Goal: Task Accomplishment & Management: Use online tool/utility

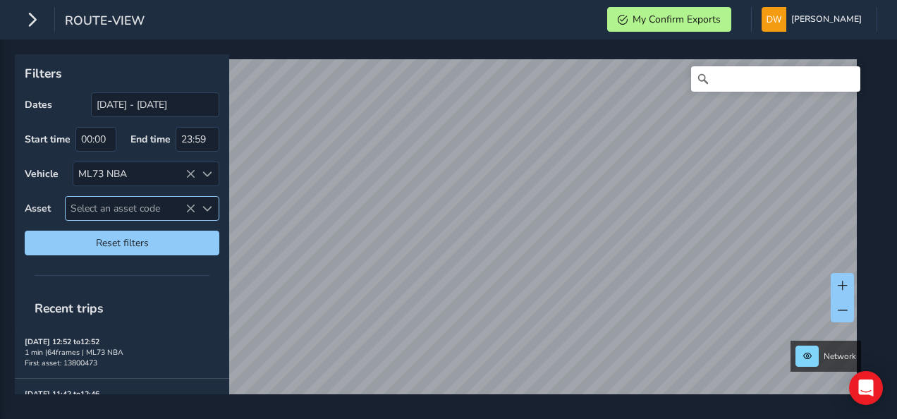
click at [98, 204] on span "Select an asset code" at bounding box center [131, 208] width 130 height 23
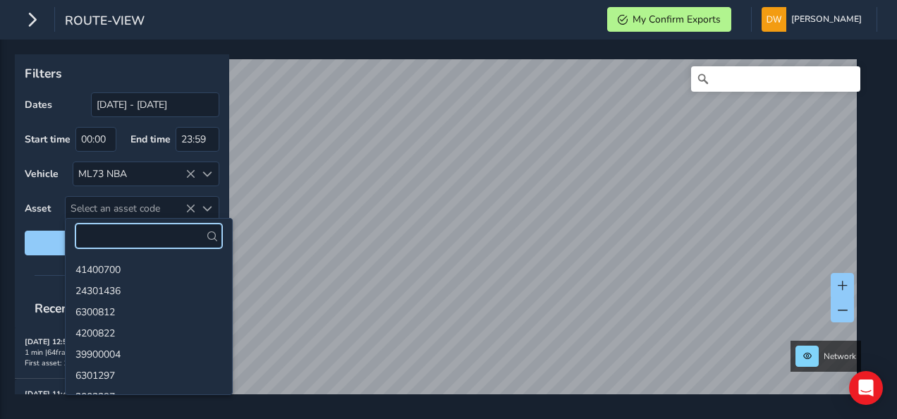
drag, startPoint x: 92, startPoint y: 223, endPoint x: 95, endPoint y: 233, distance: 9.8
paste input "13801821"
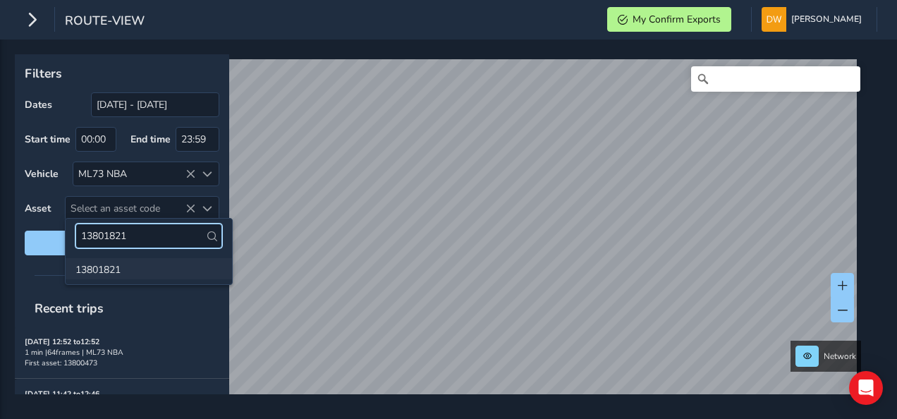
type input "13801821"
click at [114, 265] on li "13801821" at bounding box center [149, 268] width 166 height 21
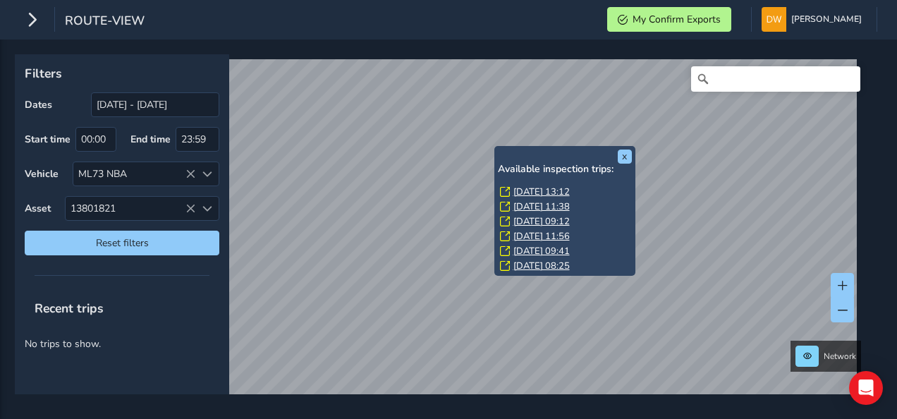
click at [518, 187] on link "Tue, 9 Sep, 13:12" at bounding box center [541, 191] width 56 height 13
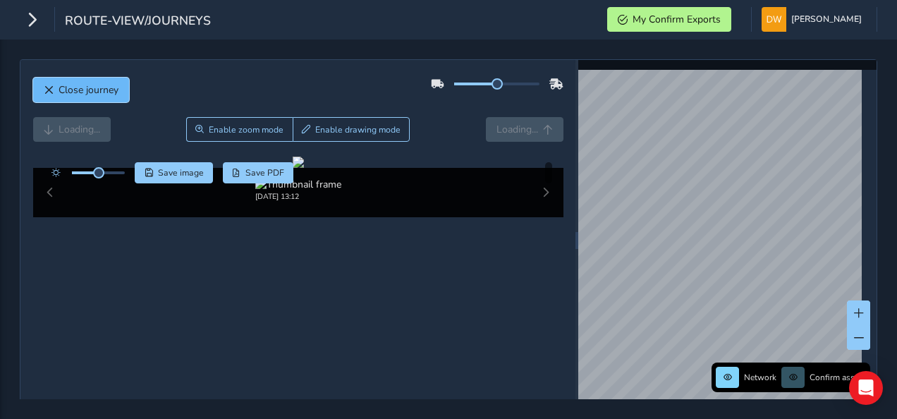
click at [83, 78] on button "Close journey" at bounding box center [81, 90] width 96 height 25
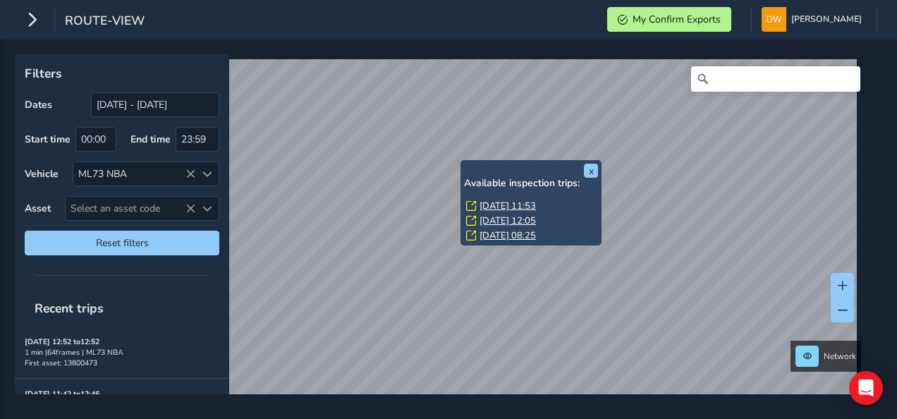
click at [493, 201] on link "Wed, 10 Sep, 11:53" at bounding box center [507, 205] width 56 height 13
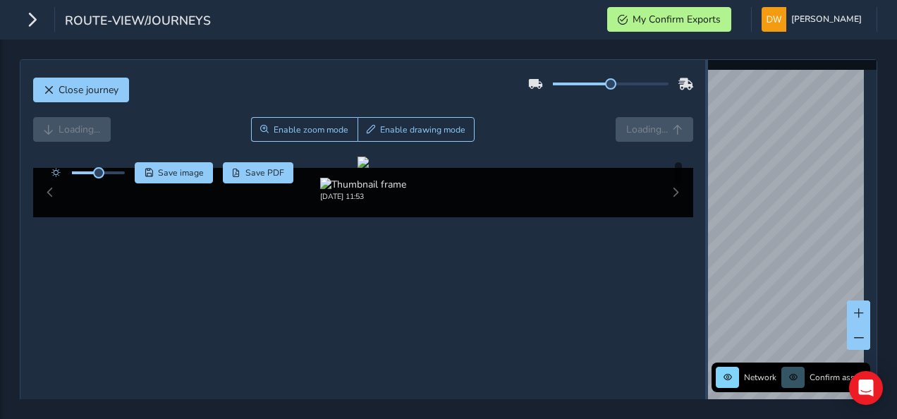
drag, startPoint x: 569, startPoint y: 192, endPoint x: 700, endPoint y: 227, distance: 135.1
click at [705, 227] on div at bounding box center [706, 240] width 3 height 361
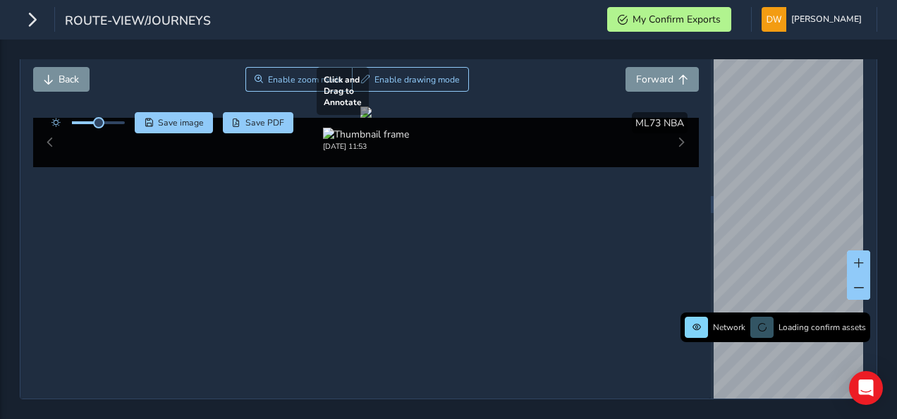
scroll to position [141, 0]
click at [371, 118] on div at bounding box center [365, 111] width 11 height 11
drag, startPoint x: 378, startPoint y: 145, endPoint x: 347, endPoint y: 149, distance: 32.0
click at [360, 118] on div at bounding box center [365, 111] width 11 height 11
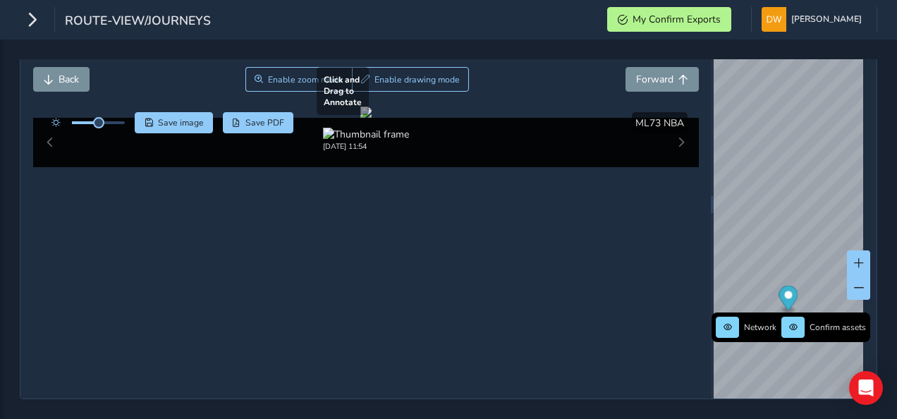
drag, startPoint x: 337, startPoint y: 140, endPoint x: 321, endPoint y: 133, distance: 16.8
click at [360, 118] on div at bounding box center [365, 111] width 11 height 11
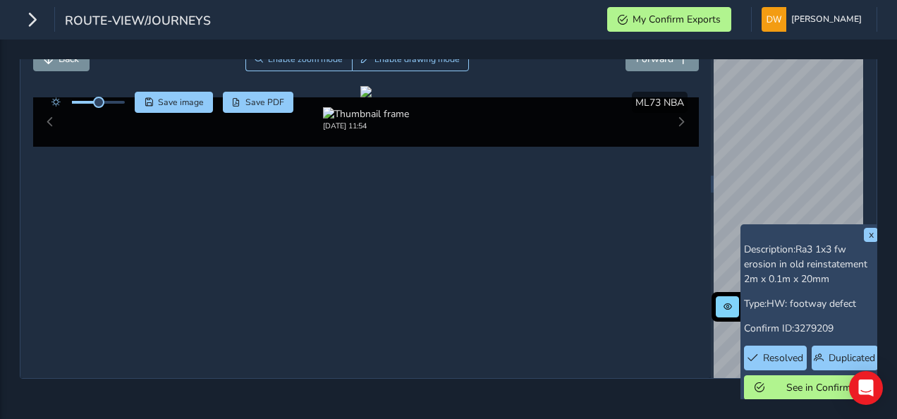
click at [216, 11] on div "route-view/journeys My Confirm Exports David Wiltshire Colour Scheme: Dark Dim …" at bounding box center [448, 19] width 897 height 39
click at [180, 24] on span "route-view/journeys" at bounding box center [138, 22] width 146 height 20
click at [330, 68] on button "Enable zoom mode" at bounding box center [298, 59] width 107 height 25
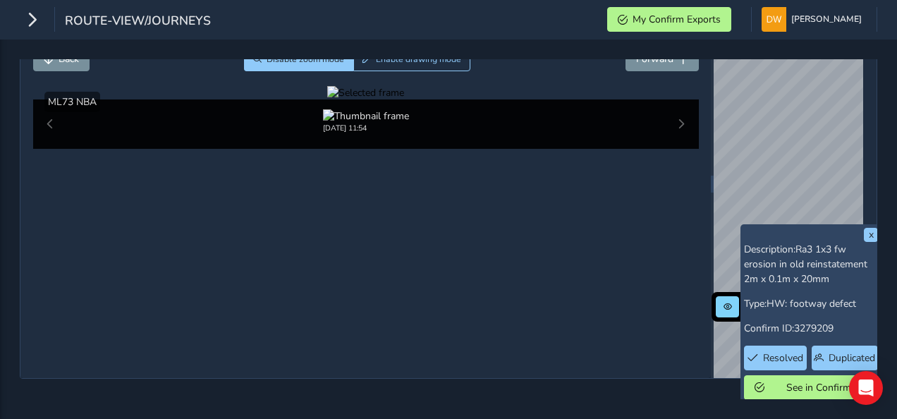
drag, startPoint x: 307, startPoint y: 252, endPoint x: 316, endPoint y: 316, distance: 64.0
click at [327, 99] on div at bounding box center [365, 92] width 77 height 13
click at [307, 333] on img at bounding box center [770, 138] width 2030 height 1142
click at [327, 99] on div at bounding box center [365, 92] width 77 height 13
click at [313, 334] on img at bounding box center [756, 135] width 2030 height 1142
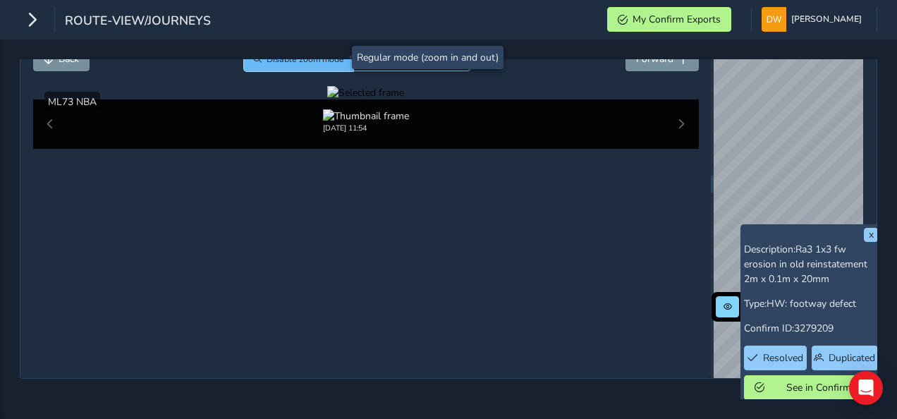
click at [292, 63] on span "Disable zoom mode" at bounding box center [305, 59] width 78 height 11
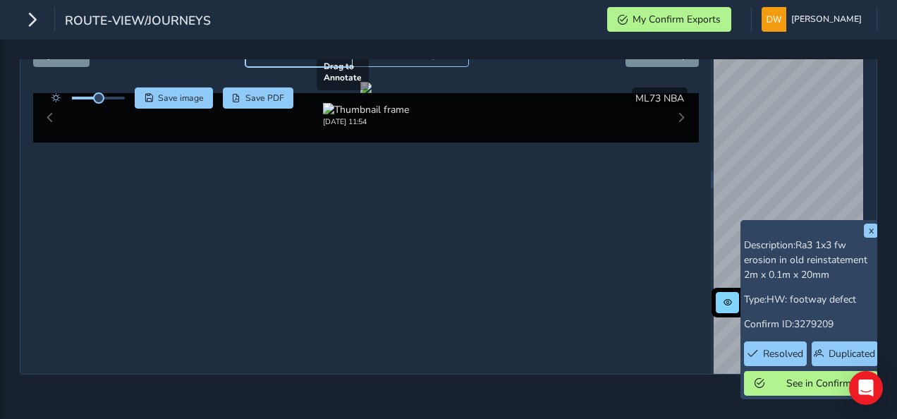
scroll to position [80, 0]
drag, startPoint x: 241, startPoint y: 273, endPoint x: 120, endPoint y: 52, distance: 252.3
click at [120, 52] on div "Close journey Back Enable zoom mode Enable drawing mode Forward Click and Drag …" at bounding box center [448, 228] width 897 height 379
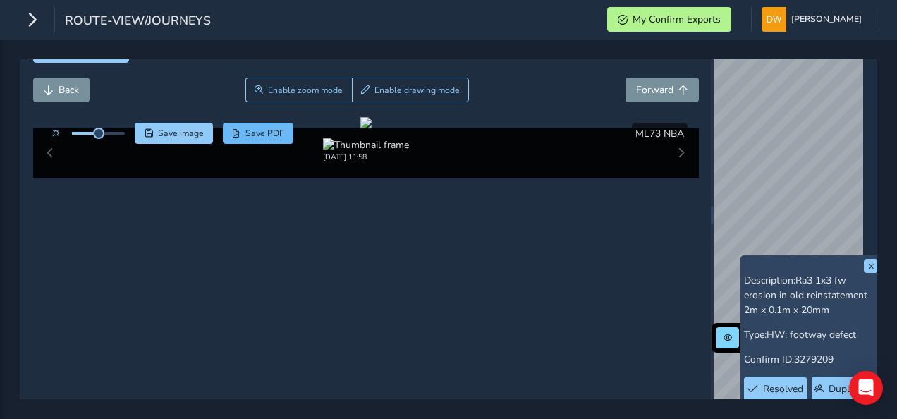
scroll to position [9, 0]
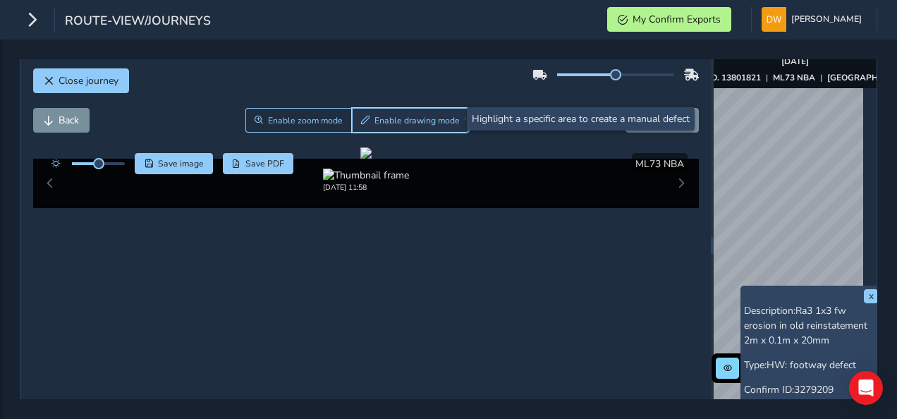
click at [376, 117] on span "Enable drawing mode" at bounding box center [416, 120] width 85 height 11
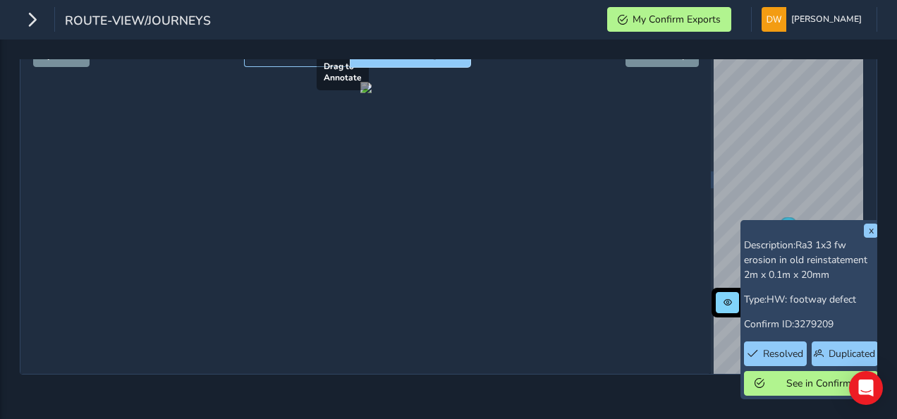
scroll to position [137, 0]
drag, startPoint x: 404, startPoint y: 175, endPoint x: 526, endPoint y: 267, distance: 152.5
click at [371, 93] on div at bounding box center [365, 87] width 11 height 11
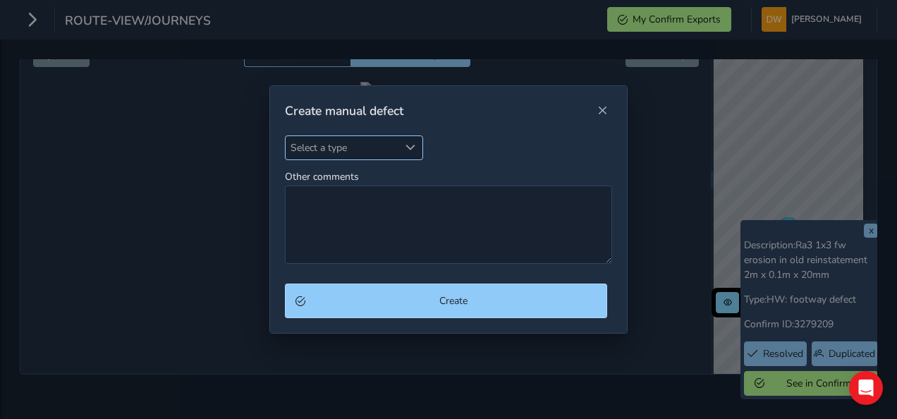
click at [413, 158] on div "Select a type" at bounding box center [410, 147] width 23 height 23
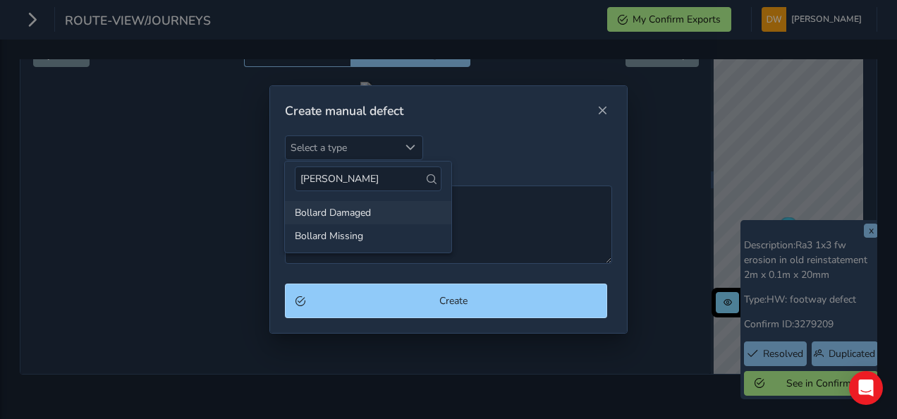
type input "boll"
click at [331, 211] on li "Bollard Damaged" at bounding box center [368, 212] width 166 height 23
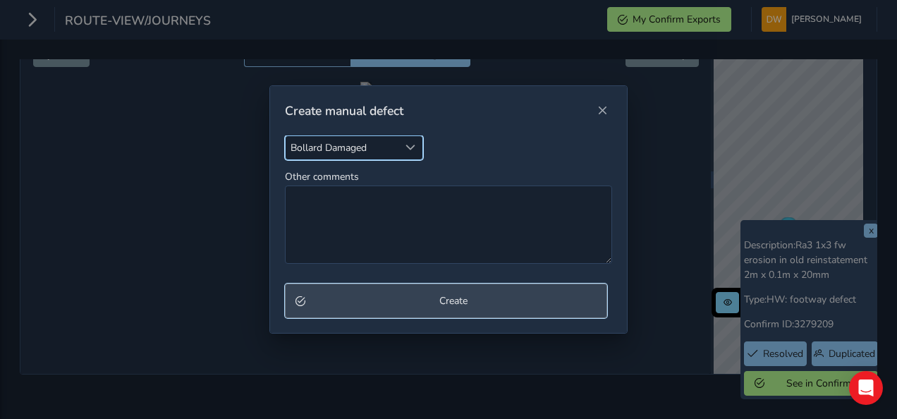
click at [400, 294] on span "Create" at bounding box center [453, 300] width 287 height 13
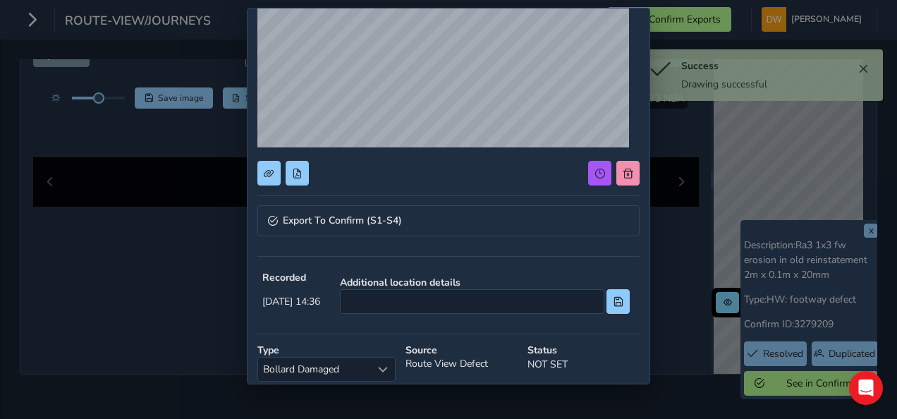
scroll to position [188, 0]
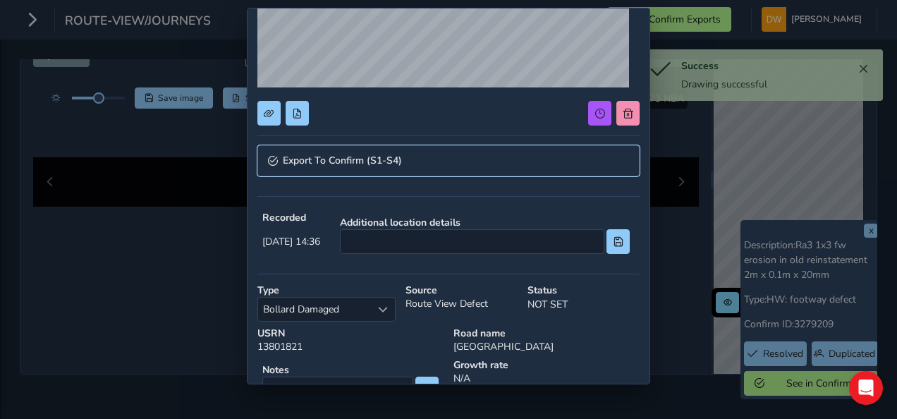
click at [362, 158] on span "Export To Confirm (S1-S4)" at bounding box center [342, 161] width 119 height 10
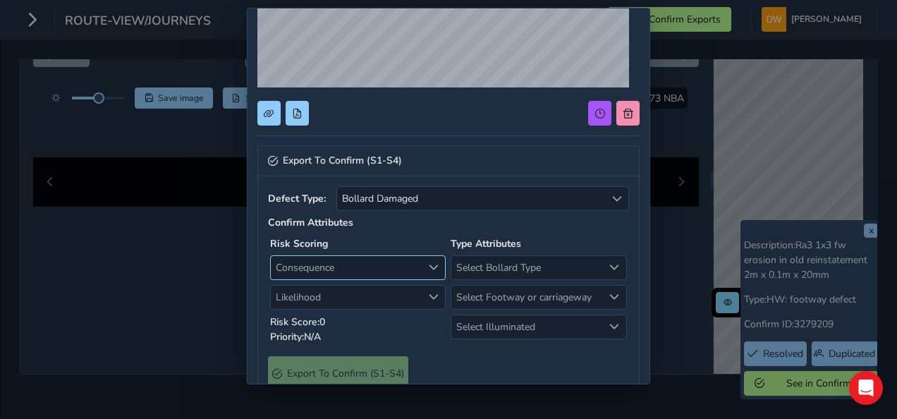
click at [390, 251] on div "Risk Scoring Consequence Consequence Likelihood Likelihood Risk Score: 0 Priori…" at bounding box center [358, 290] width 180 height 112
click at [380, 268] on span "Consequence" at bounding box center [346, 267] width 151 height 23
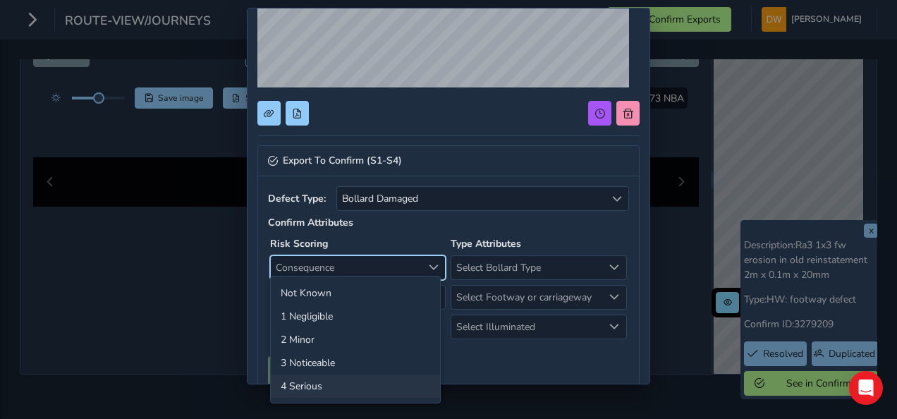
click at [386, 377] on li "4 Serious" at bounding box center [355, 385] width 169 height 23
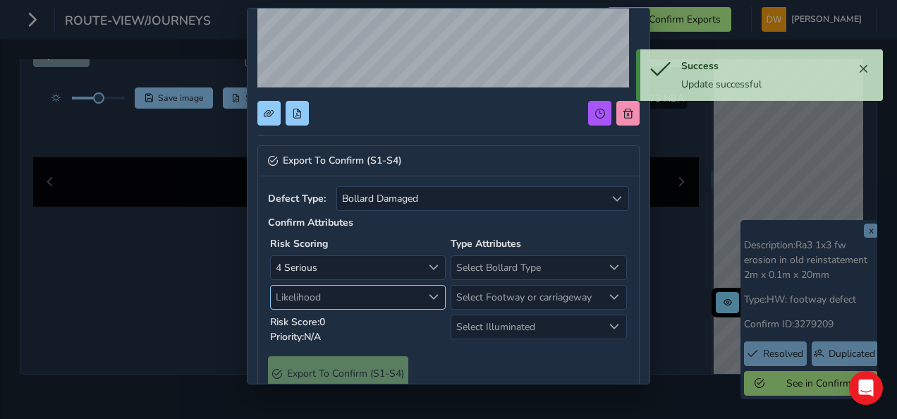
click at [364, 297] on span "Likelihood" at bounding box center [346, 296] width 151 height 23
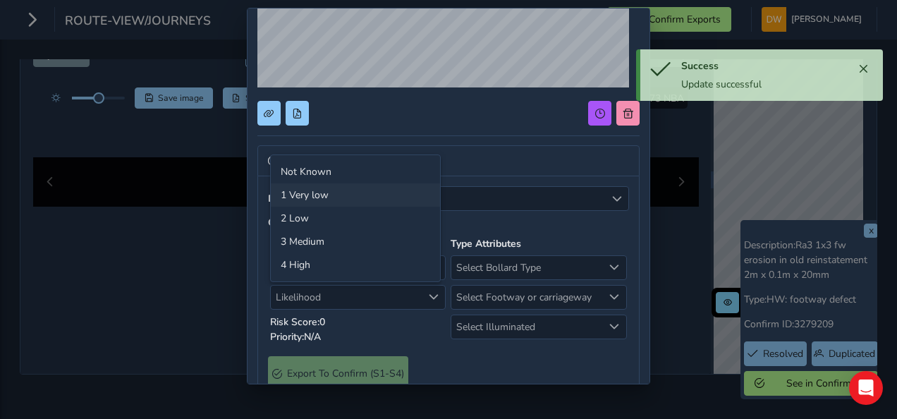
click at [334, 190] on li "1 Very low" at bounding box center [355, 194] width 169 height 23
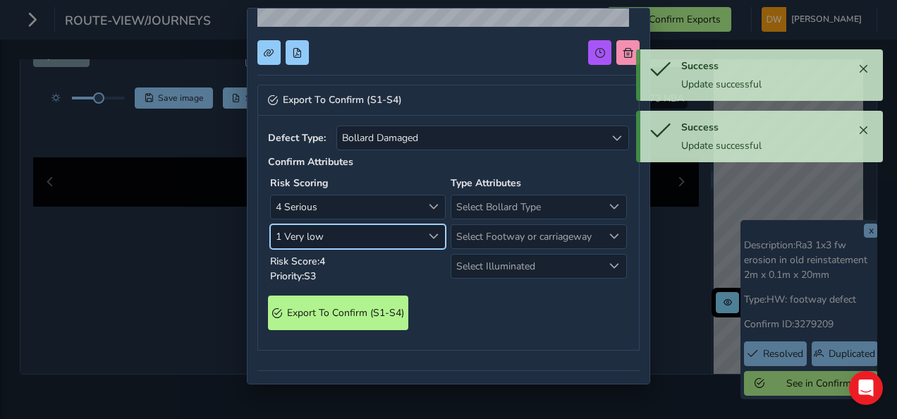
scroll to position [329, 0]
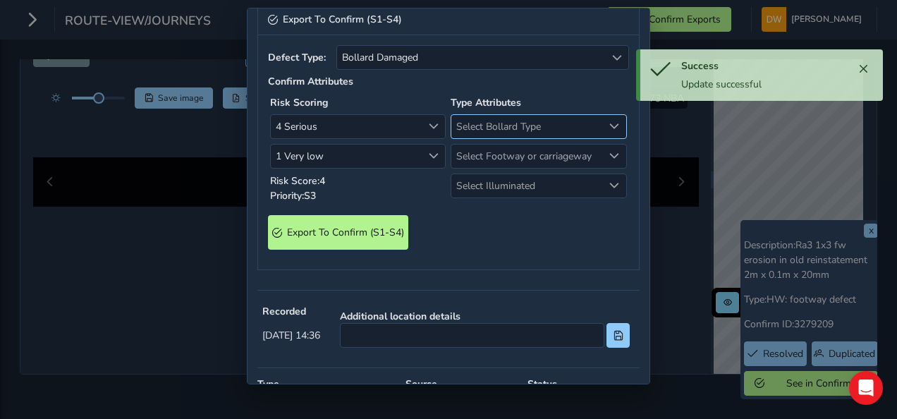
click at [510, 130] on span "Select Bollard Type" at bounding box center [526, 126] width 151 height 23
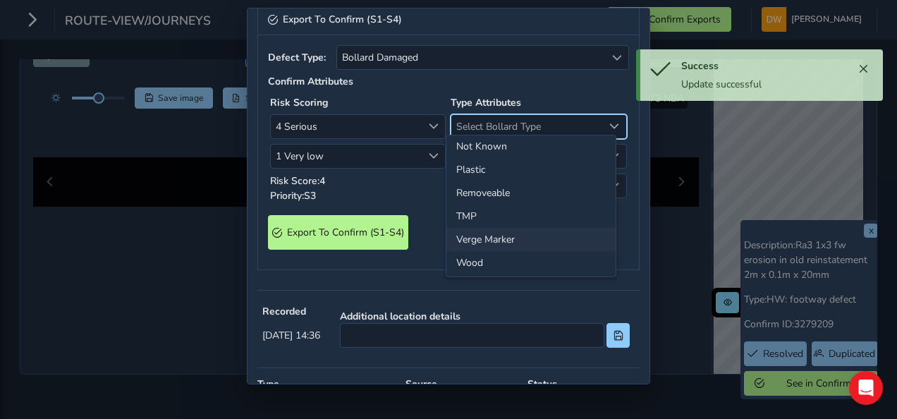
scroll to position [76, 0]
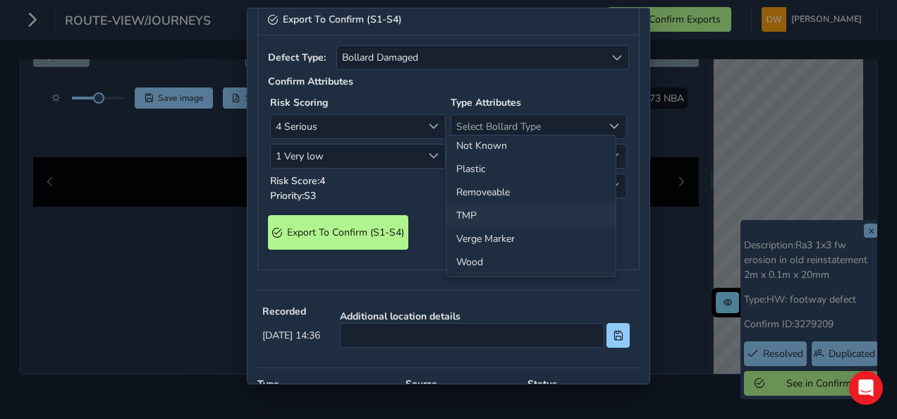
click at [505, 218] on li "TMP" at bounding box center [530, 215] width 169 height 23
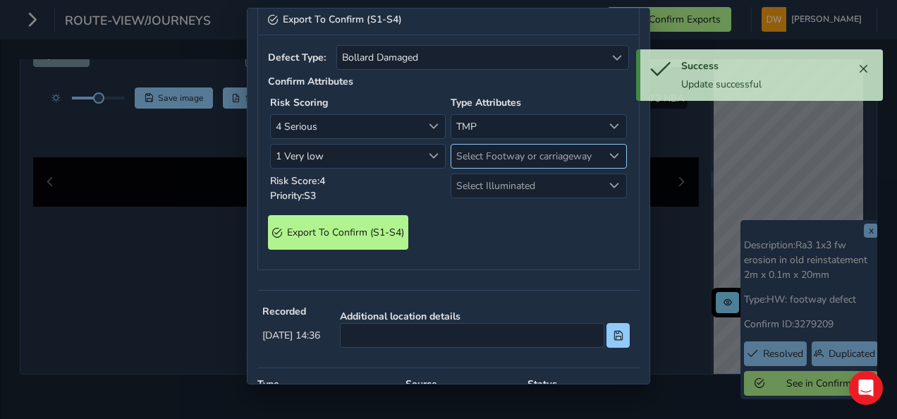
click at [491, 161] on span "Select Footway or carriageway" at bounding box center [526, 155] width 151 height 23
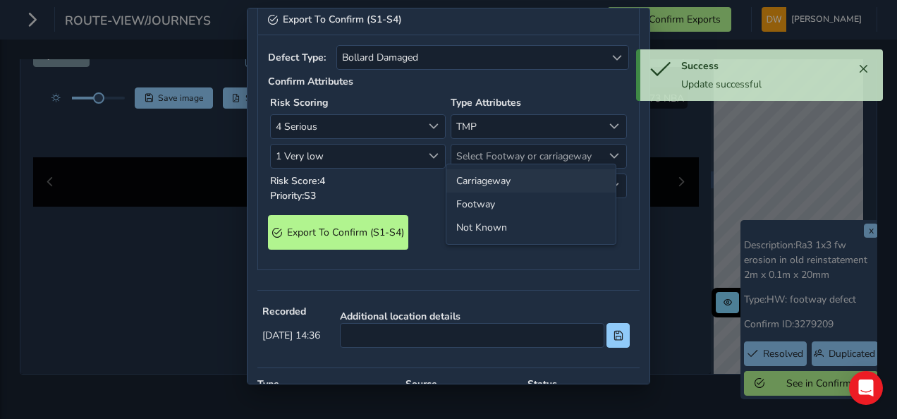
click at [495, 186] on li "Carriageway" at bounding box center [530, 180] width 169 height 23
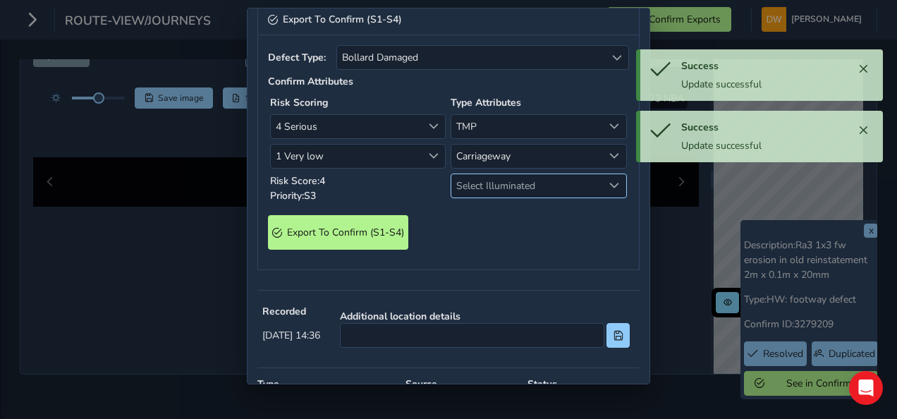
click at [493, 189] on div "Type Attributes TMP TMP Carriageway Carriageway Select Illuminated Select Illum…" at bounding box center [538, 149] width 180 height 112
click at [493, 188] on span "Select Illuminated" at bounding box center [526, 185] width 151 height 23
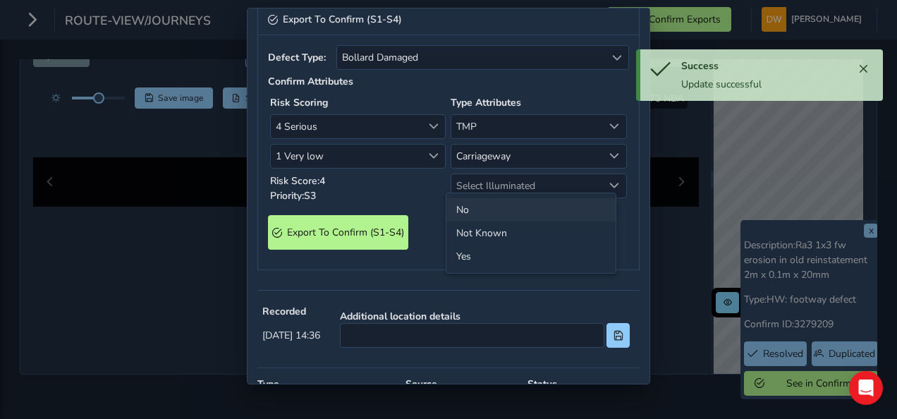
click at [488, 211] on li "No" at bounding box center [530, 209] width 169 height 23
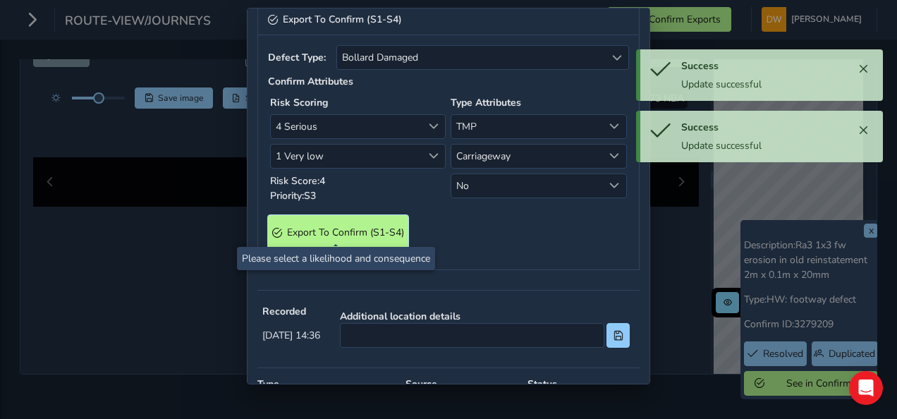
click at [385, 226] on span "Export To Confirm (S1-S4)" at bounding box center [345, 232] width 117 height 13
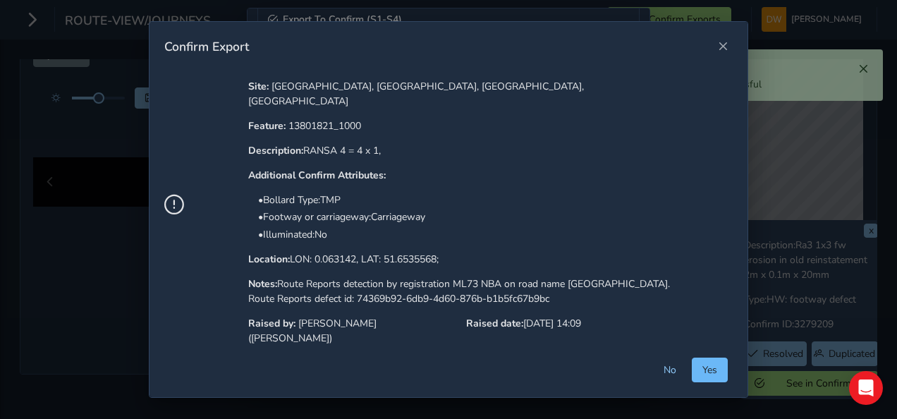
click at [698, 367] on button "Yes" at bounding box center [709, 369] width 36 height 25
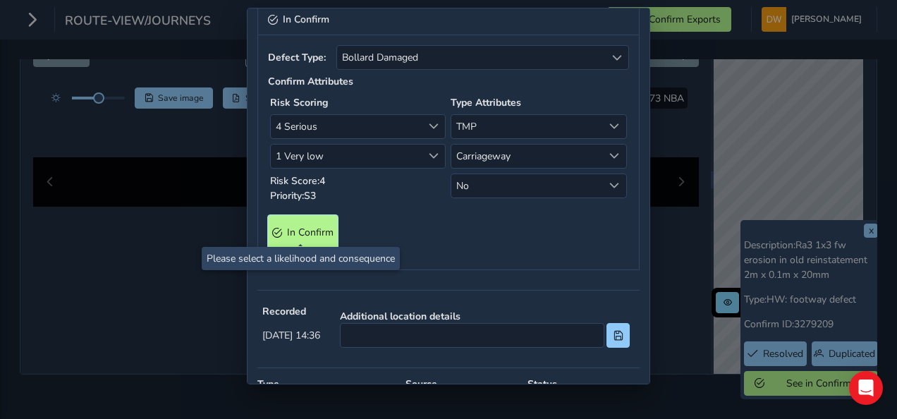
click at [275, 218] on Confirm "In Confirm" at bounding box center [303, 232] width 70 height 35
click at [288, 236] on Confirm "In Confirm" at bounding box center [303, 232] width 70 height 35
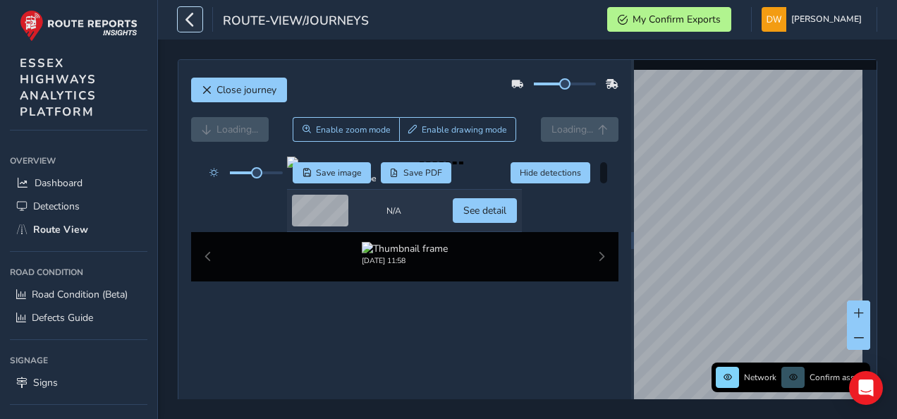
click at [192, 14] on icon "button" at bounding box center [190, 19] width 15 height 25
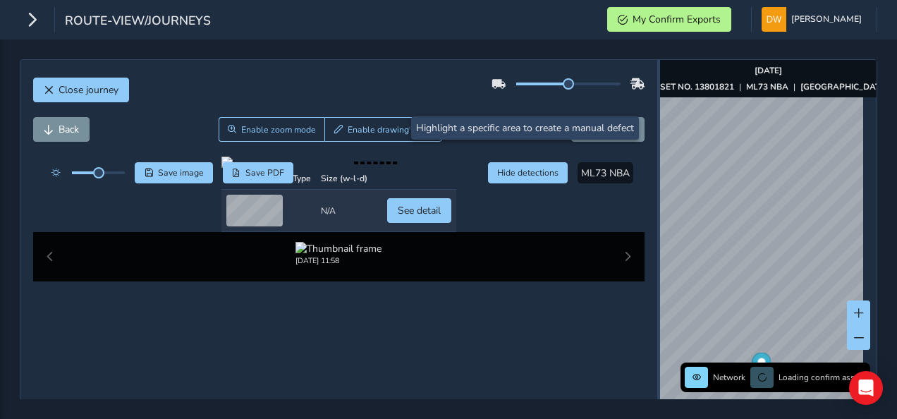
drag, startPoint x: 568, startPoint y: 232, endPoint x: 663, endPoint y: 240, distance: 95.5
click at [660, 240] on div at bounding box center [658, 254] width 3 height 388
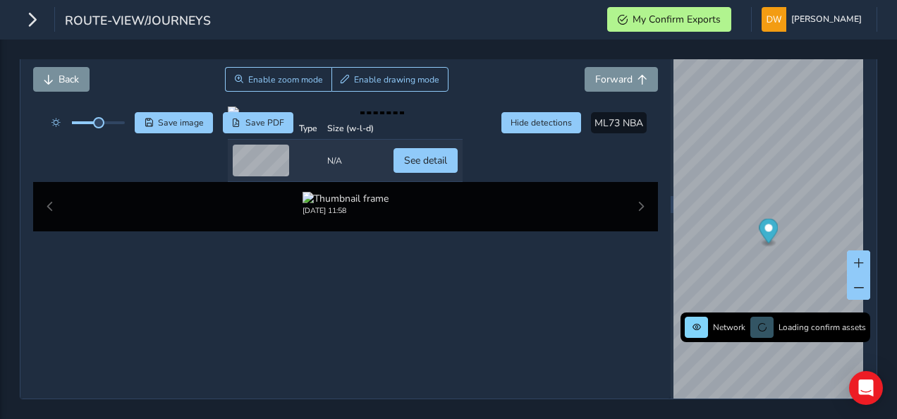
scroll to position [254, 0]
click at [462, 182] on td "See detail" at bounding box center [425, 161] width 74 height 42
click at [447, 167] on span "See detail" at bounding box center [425, 160] width 43 height 13
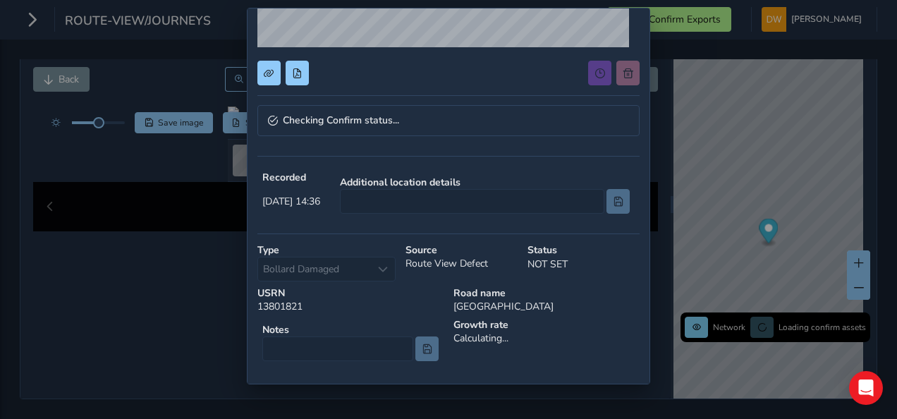
scroll to position [230, 0]
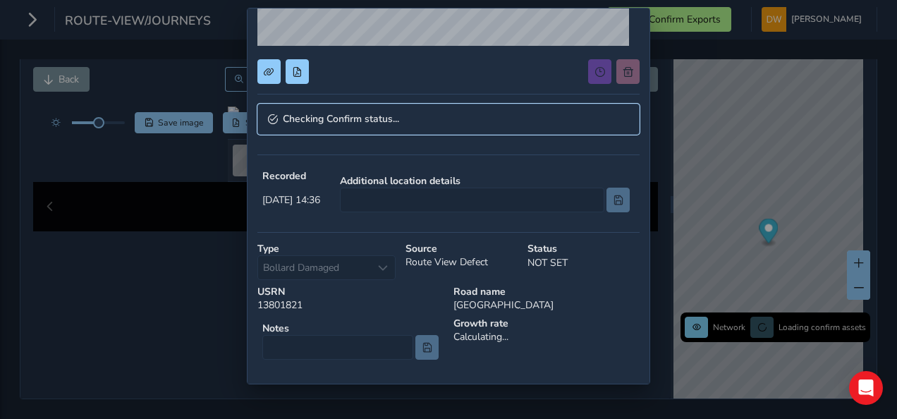
click at [481, 131] on link "Checking Confirm status..." at bounding box center [448, 119] width 382 height 31
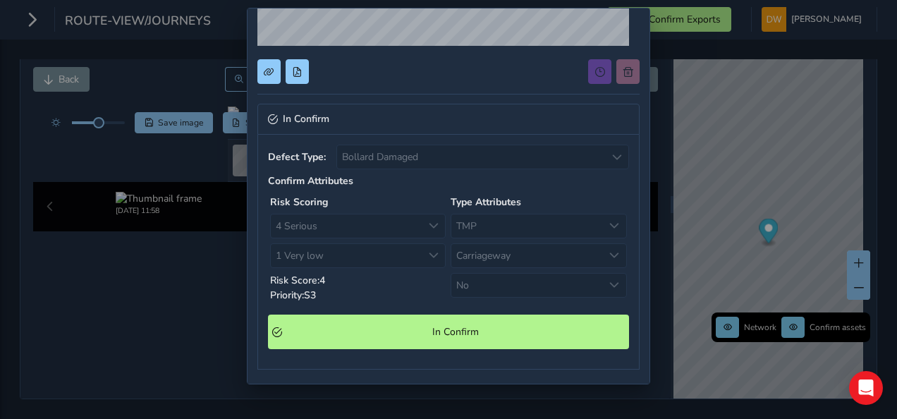
drag, startPoint x: 434, startPoint y: 304, endPoint x: 435, endPoint y: 313, distance: 9.2
click at [435, 311] on div "Defect Type: Bollard Damaged Bollard Damaged Confirm Attributes Risk Scoring 4 …" at bounding box center [448, 252] width 382 height 235
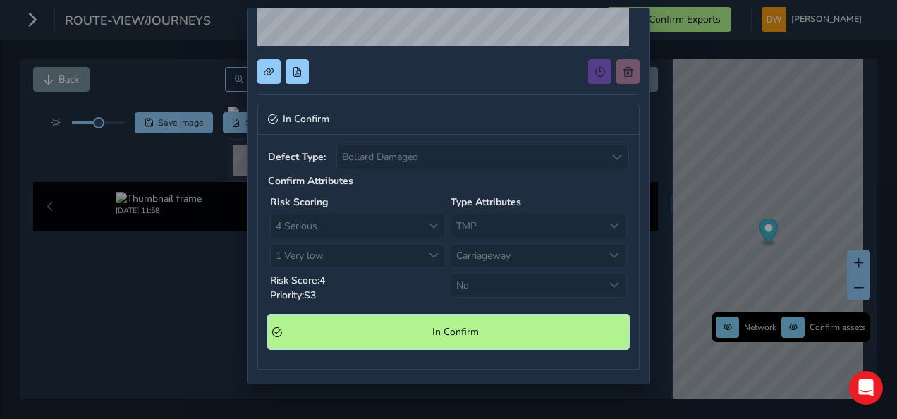
click at [436, 317] on Confirm "In Confirm" at bounding box center [448, 331] width 361 height 35
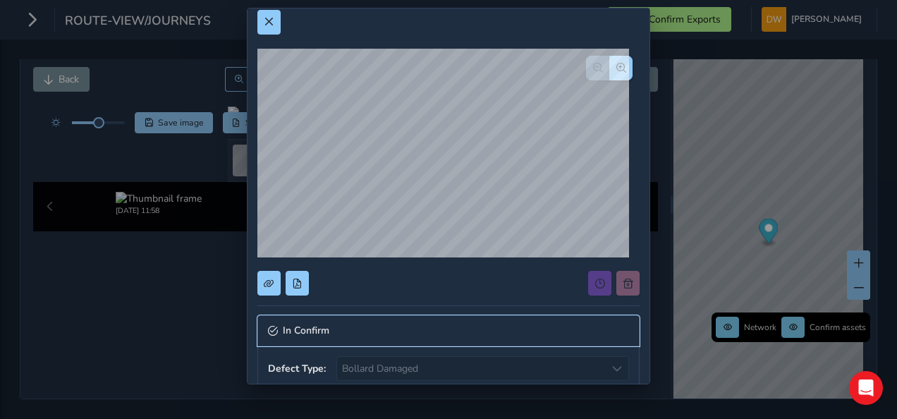
scroll to position [0, 0]
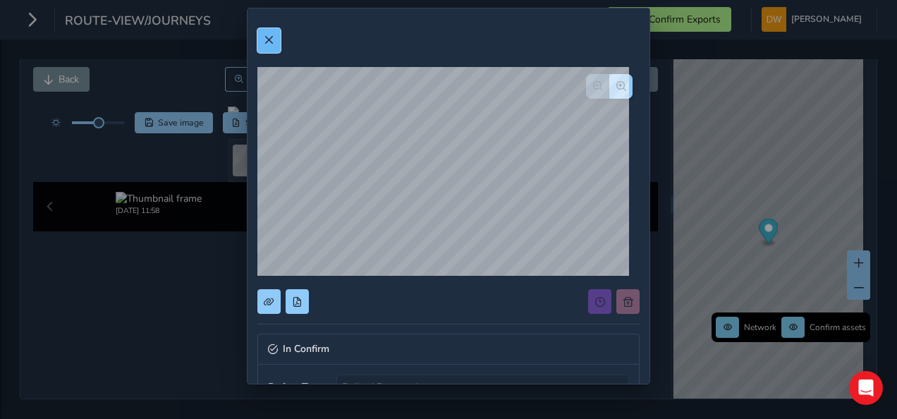
click at [272, 44] on span at bounding box center [269, 40] width 10 height 10
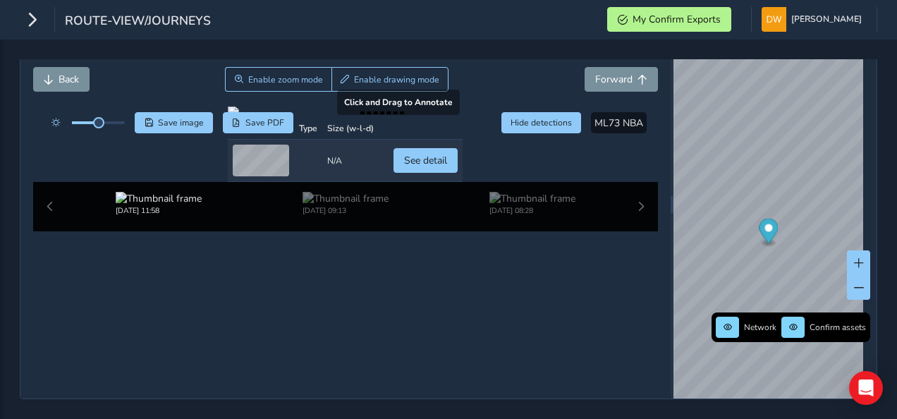
scroll to position [113, 0]
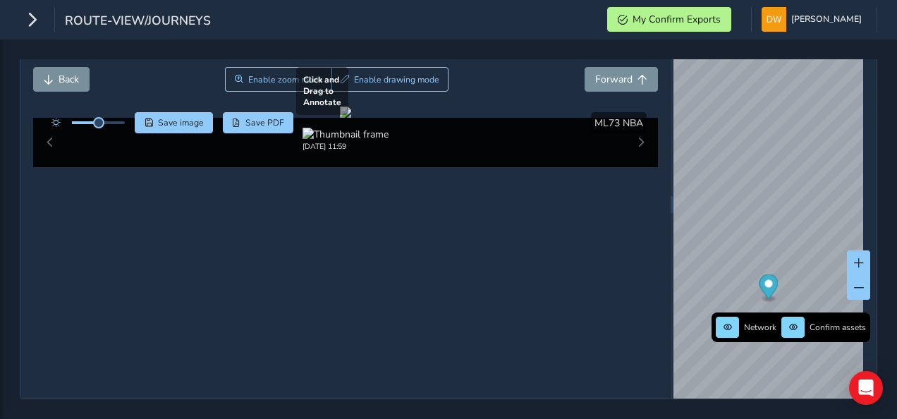
scroll to position [43, 0]
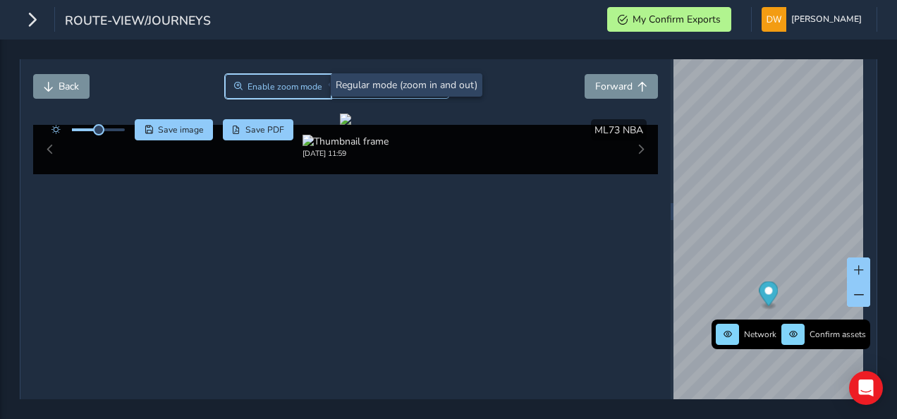
click at [273, 92] on button "Enable zoom mode" at bounding box center [278, 86] width 107 height 25
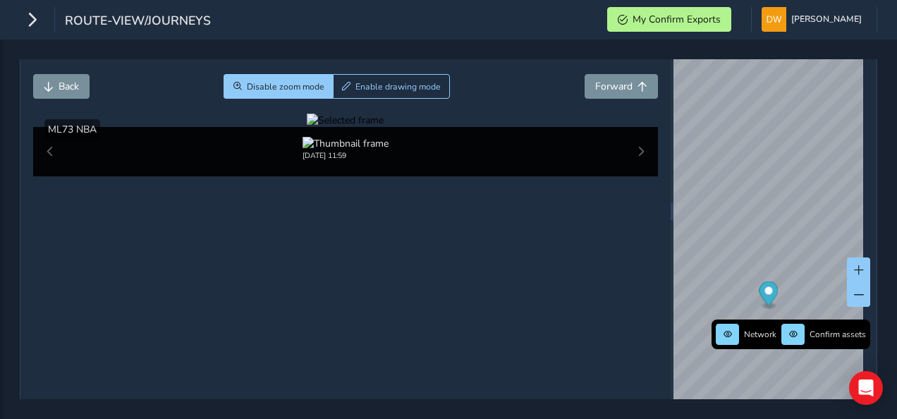
click at [376, 127] on div at bounding box center [345, 119] width 77 height 13
click at [373, 324] on img at bounding box center [543, 198] width 2030 height 1142
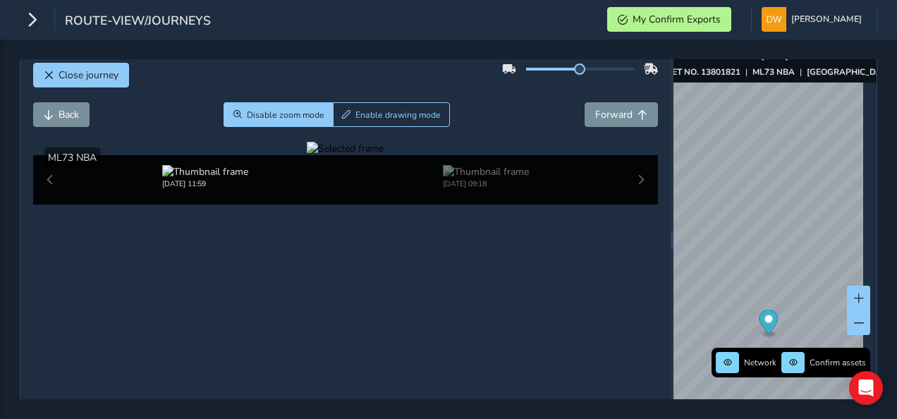
scroll to position [0, 0]
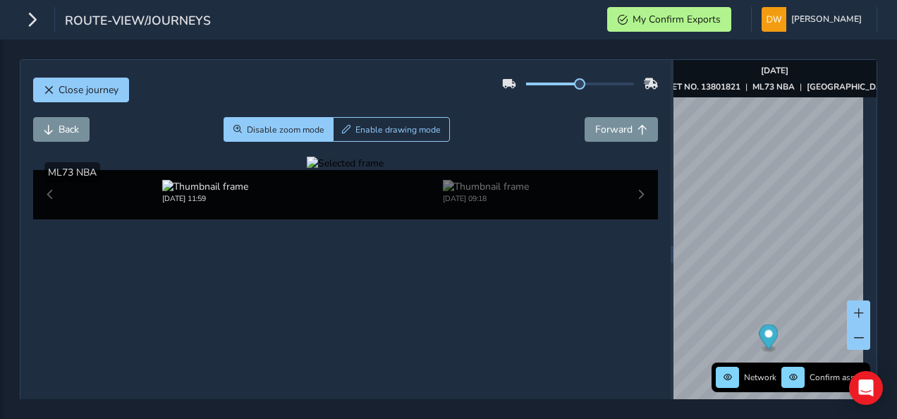
click at [374, 170] on div at bounding box center [345, 162] width 77 height 13
click at [376, 316] on img at bounding box center [535, 360] width 2030 height 1142
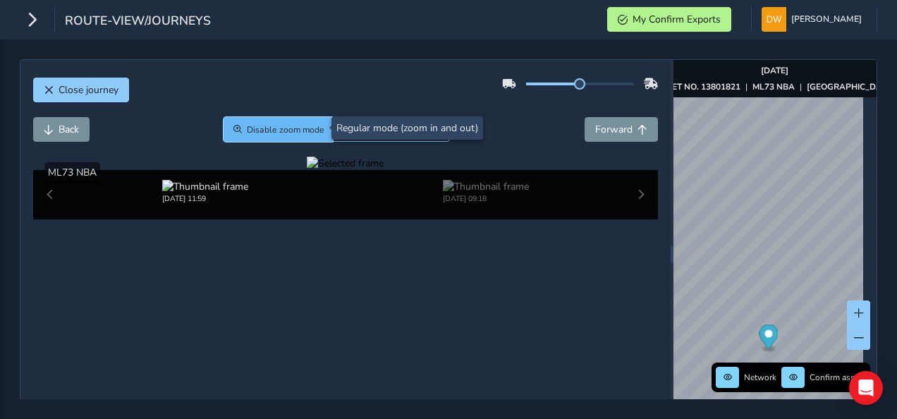
click at [289, 128] on span "Disable zoom mode" at bounding box center [286, 129] width 78 height 11
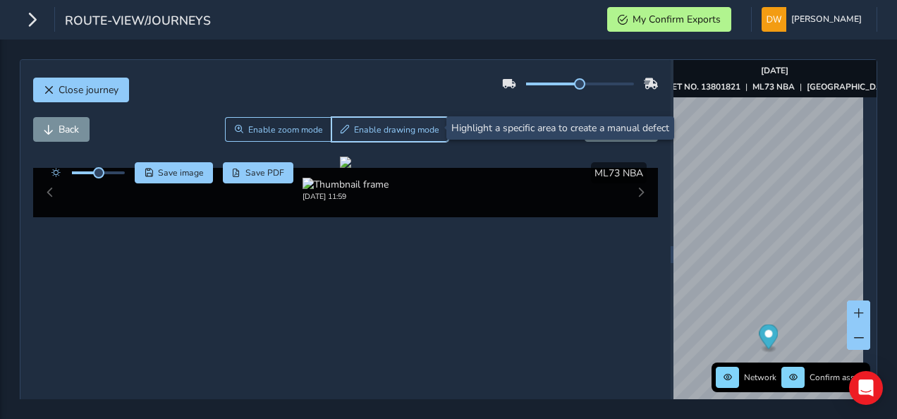
click at [384, 124] on span "Enable drawing mode" at bounding box center [396, 129] width 85 height 11
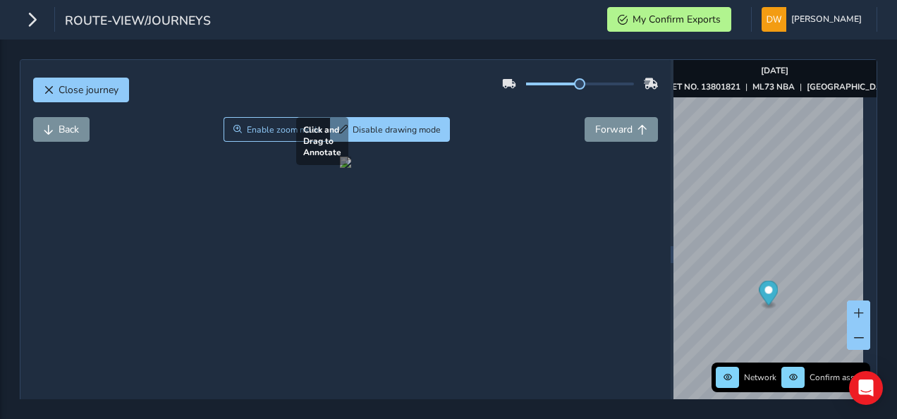
drag, startPoint x: 400, startPoint y: 292, endPoint x: 474, endPoint y: 358, distance: 99.9
click at [351, 168] on div at bounding box center [345, 161] width 11 height 11
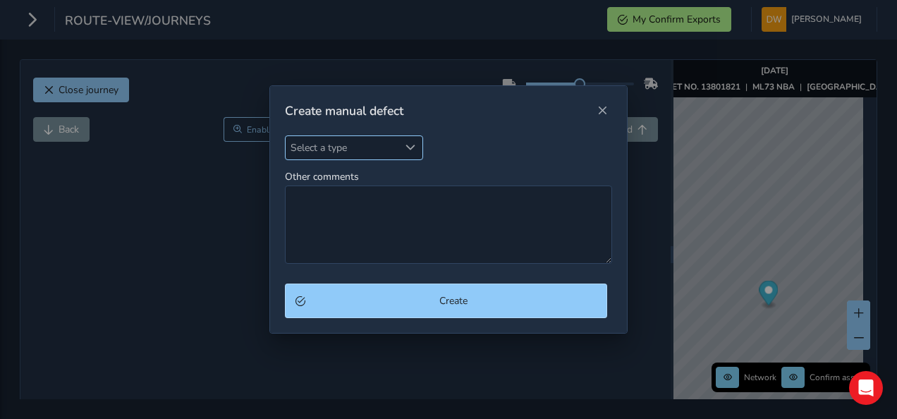
click at [409, 152] on span "Select a type" at bounding box center [410, 147] width 10 height 10
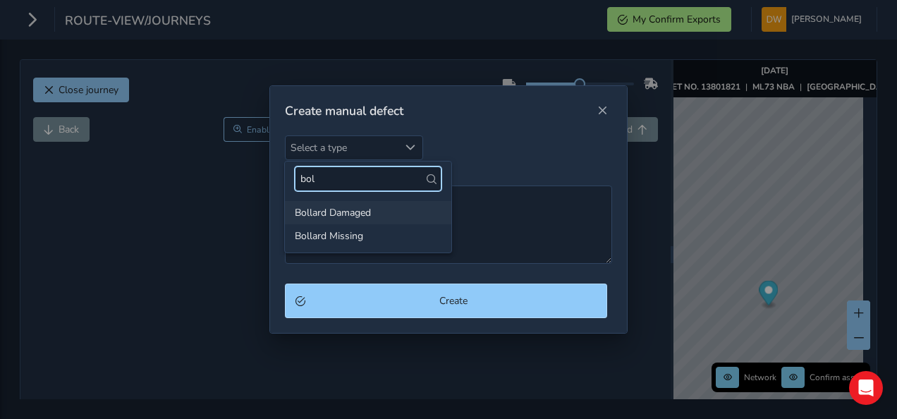
type input "bol"
click at [366, 210] on li "Bollard Damaged" at bounding box center [368, 212] width 166 height 23
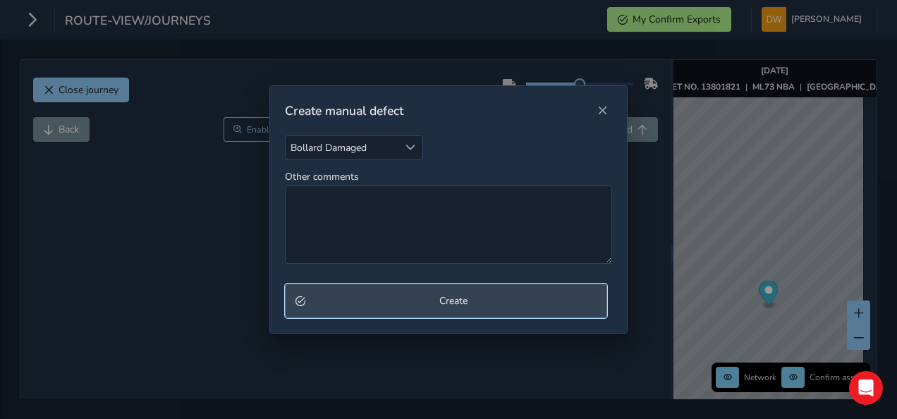
click at [426, 307] on button "Create" at bounding box center [446, 300] width 323 height 35
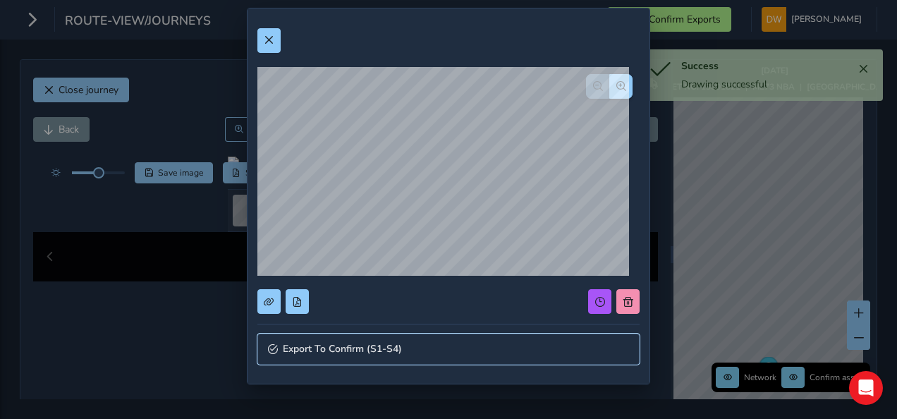
click at [398, 344] on span "Export To Confirm (S1-S4)" at bounding box center [342, 349] width 119 height 10
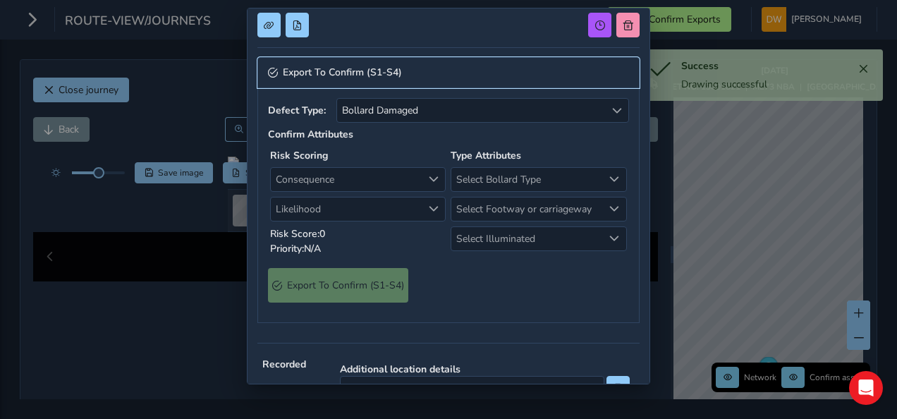
scroll to position [282, 0]
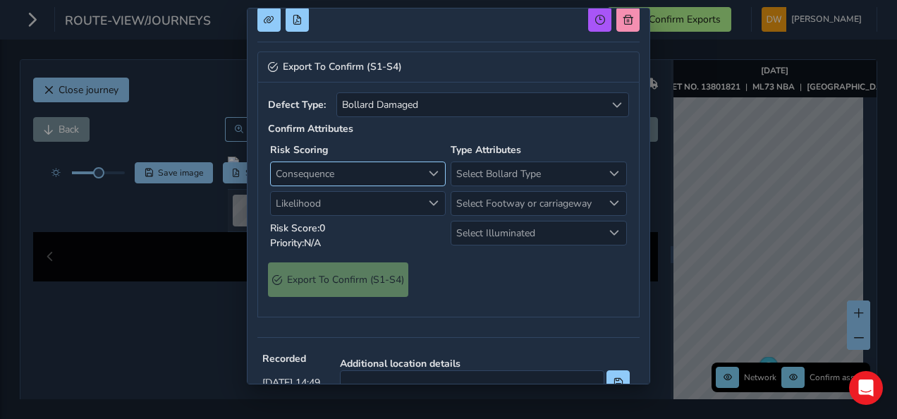
click at [394, 176] on span "Consequence" at bounding box center [346, 173] width 151 height 23
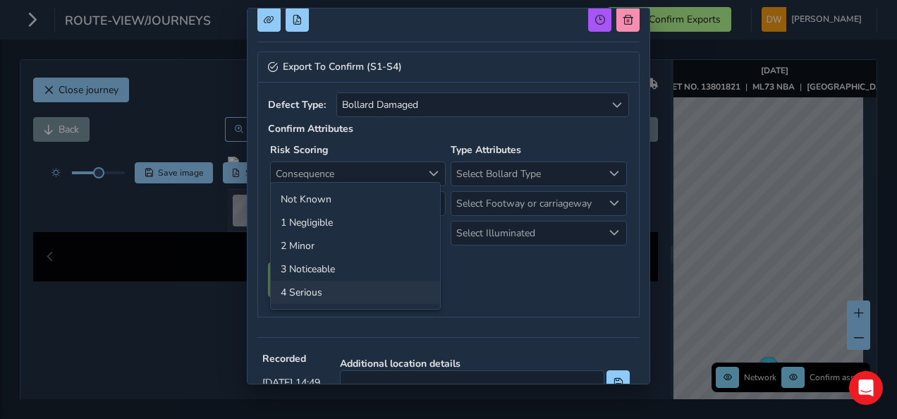
click at [397, 283] on li "4 Serious" at bounding box center [355, 292] width 169 height 23
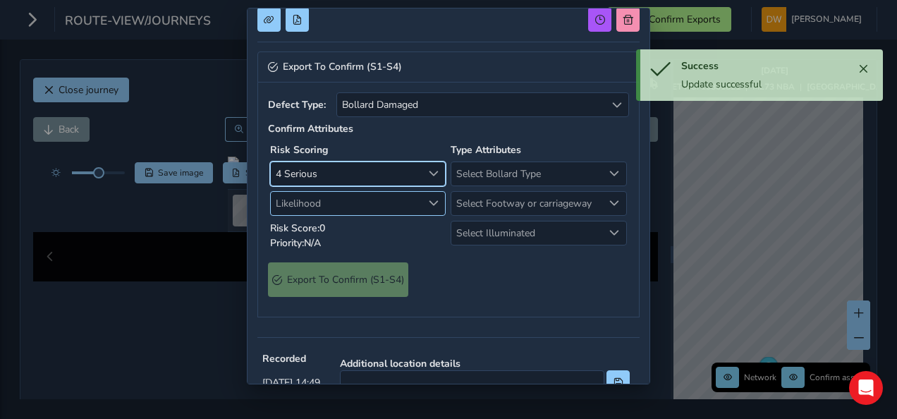
click at [381, 207] on span "Likelihood" at bounding box center [346, 203] width 151 height 23
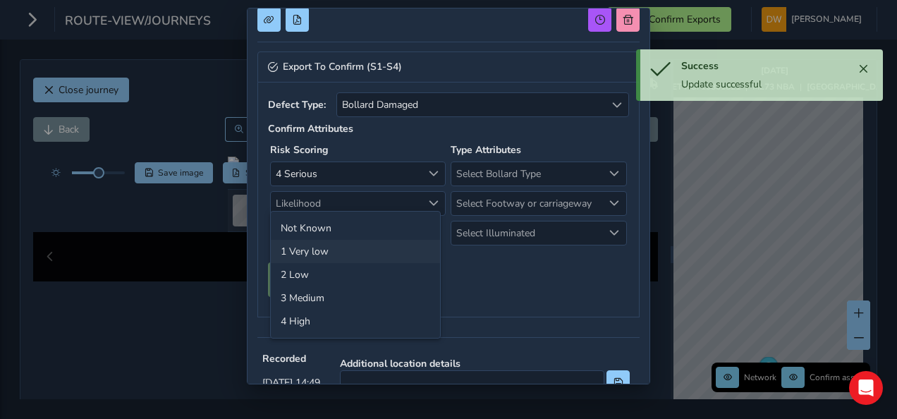
click at [387, 251] on li "1 Very low" at bounding box center [355, 251] width 169 height 23
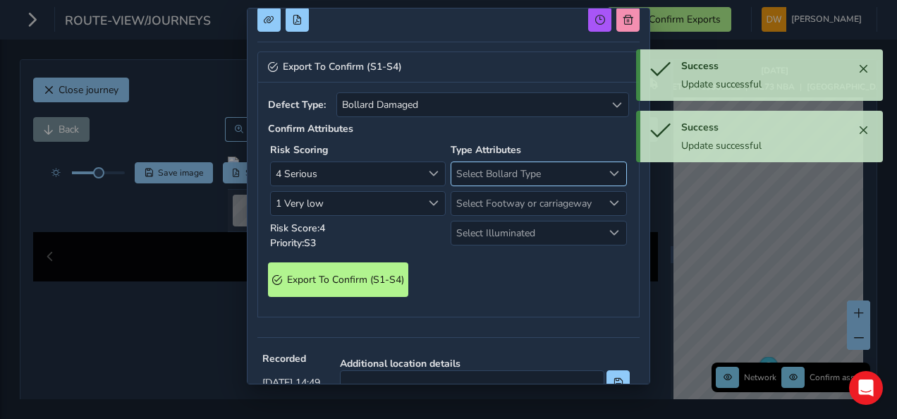
click at [478, 176] on span "Select Bollard Type" at bounding box center [526, 173] width 151 height 23
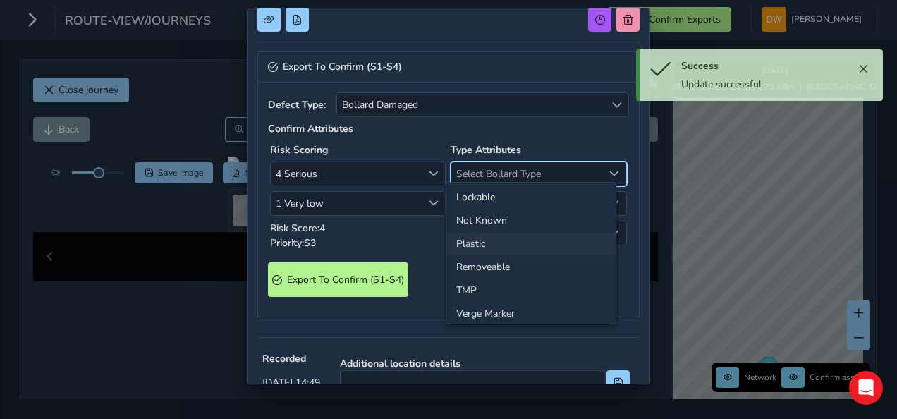
scroll to position [70, 0]
click at [497, 273] on li "TMP" at bounding box center [530, 268] width 169 height 23
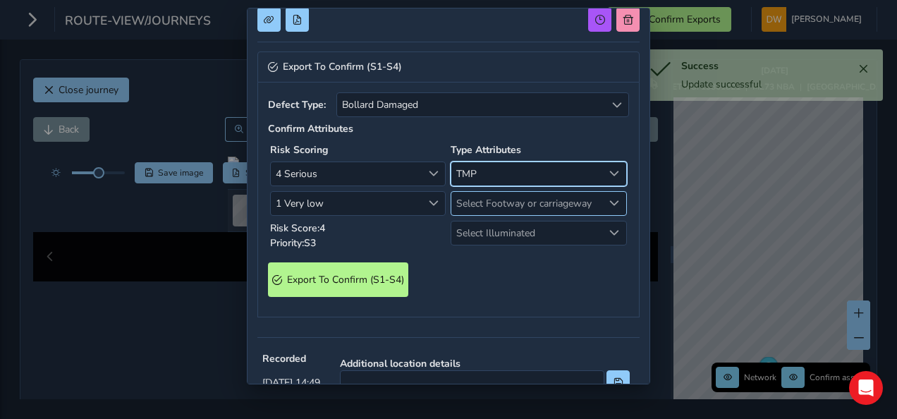
click at [493, 198] on span "Select Footway or carriageway" at bounding box center [526, 203] width 151 height 23
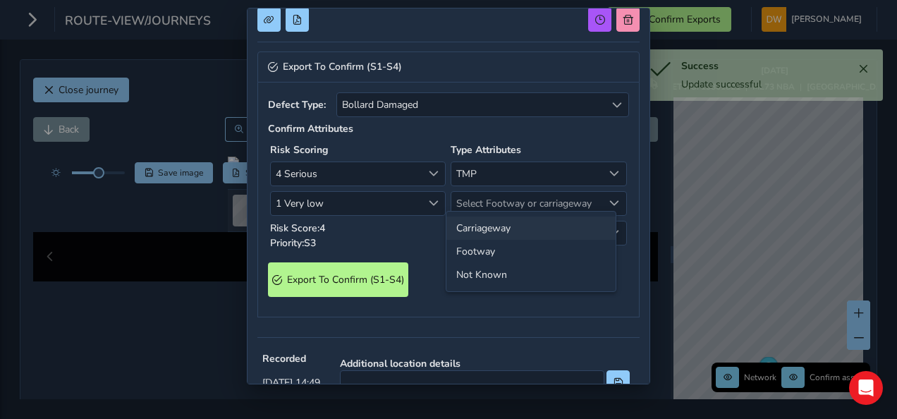
click at [498, 228] on li "Carriageway" at bounding box center [530, 227] width 169 height 23
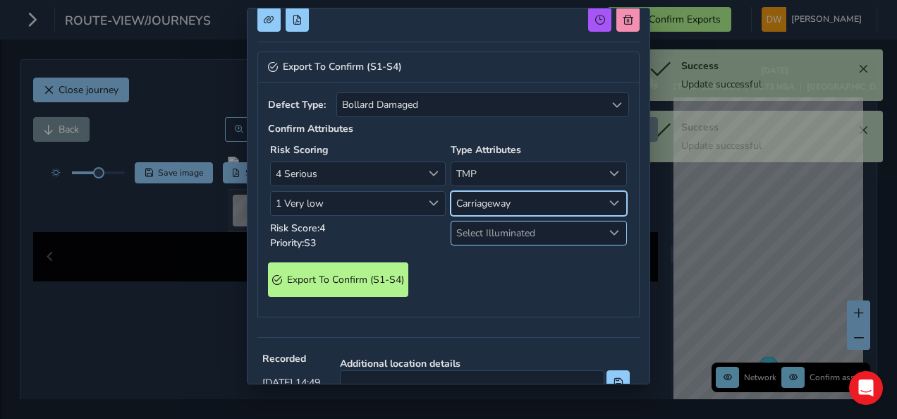
click at [498, 221] on span "Select Illuminated" at bounding box center [526, 232] width 151 height 23
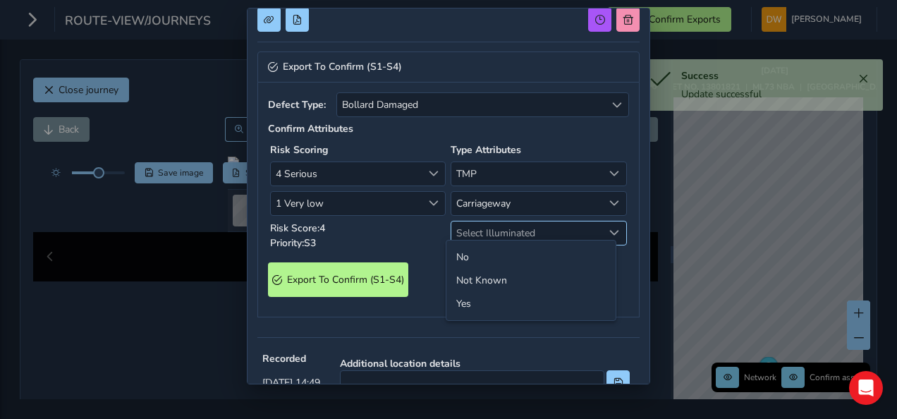
click at [500, 225] on span "Select Illuminated" at bounding box center [526, 232] width 151 height 23
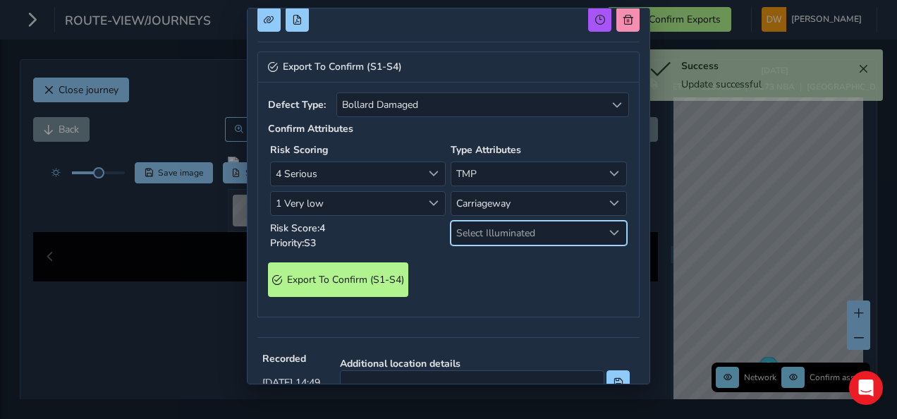
click at [499, 228] on span "Select Illuminated" at bounding box center [526, 232] width 151 height 23
click at [489, 254] on li "No" at bounding box center [530, 256] width 169 height 23
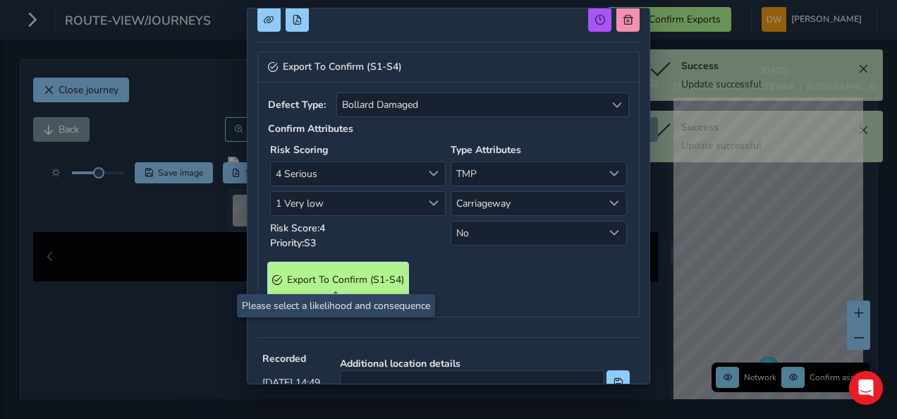
click at [383, 265] on S4\) "Export To Confirm (S1-S4)" at bounding box center [338, 279] width 140 height 35
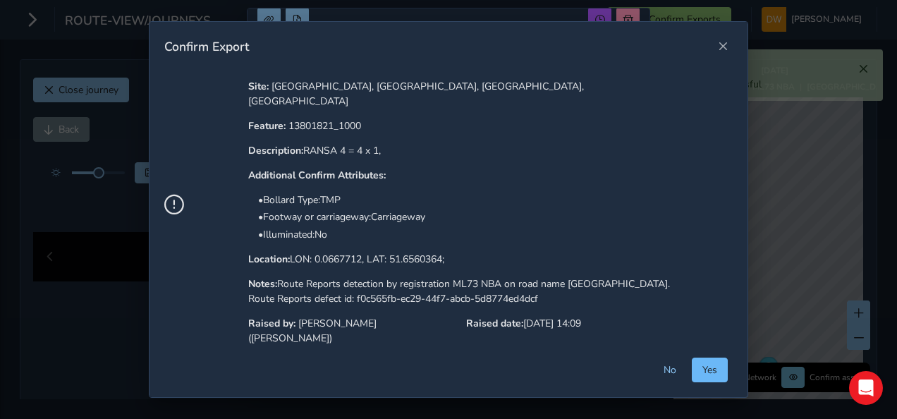
click at [703, 367] on button "Yes" at bounding box center [709, 369] width 36 height 25
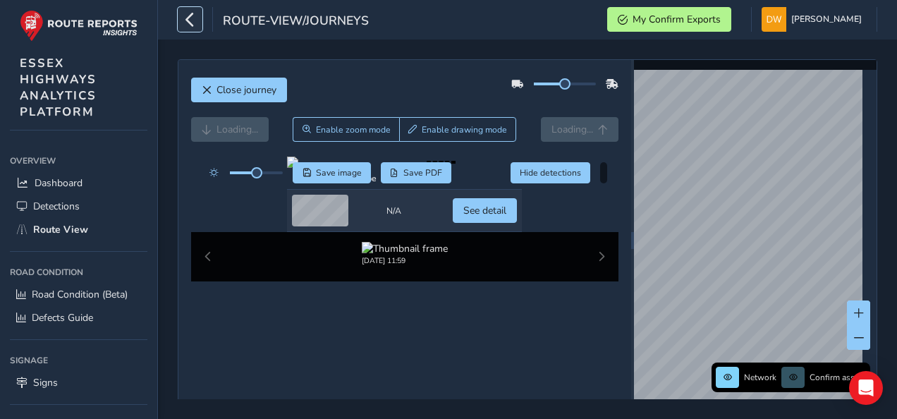
click at [183, 13] on icon "button" at bounding box center [190, 19] width 15 height 25
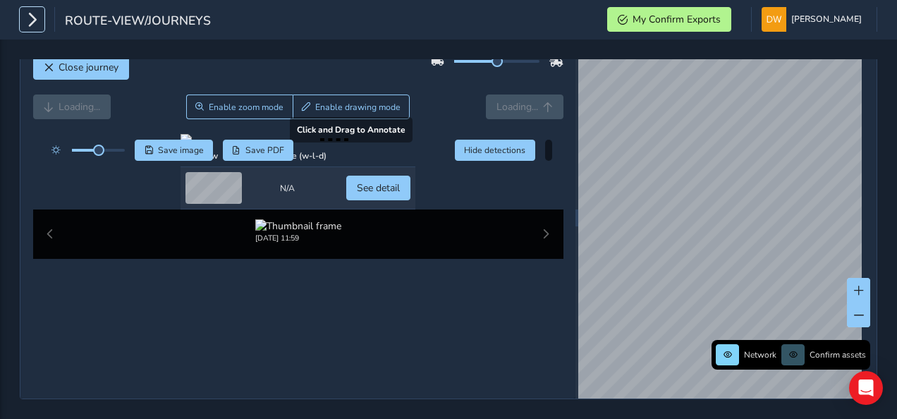
scroll to position [202, 0]
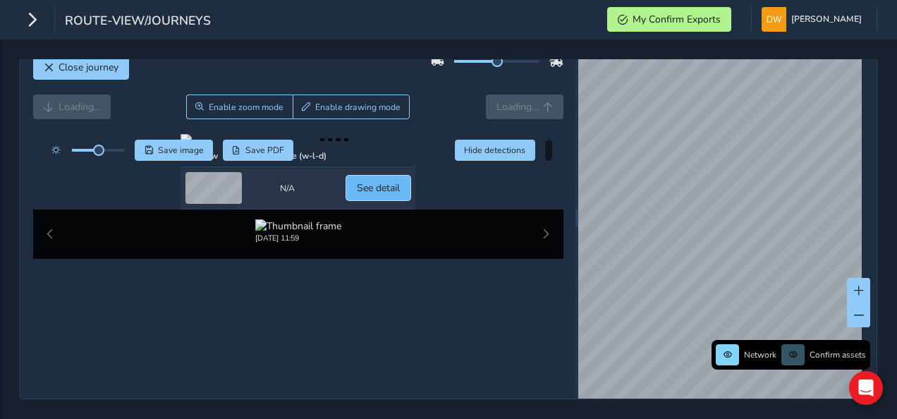
click at [400, 195] on span "See detail" at bounding box center [378, 187] width 43 height 13
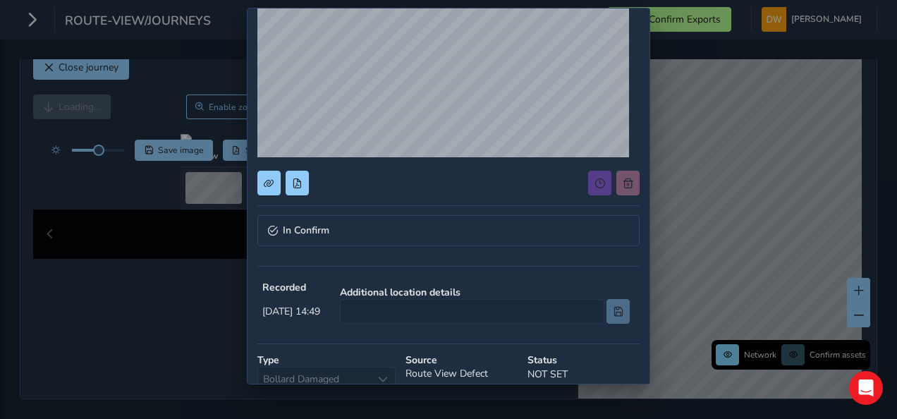
scroll to position [141, 0]
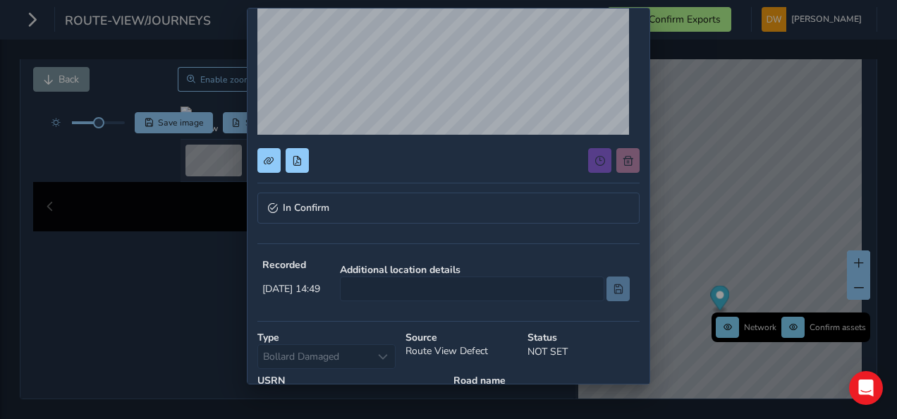
drag, startPoint x: 412, startPoint y: 186, endPoint x: 407, endPoint y: 192, distance: 7.6
click at [407, 192] on div "In Confirm Recorded [DATE] 14:49 Additional location details Type Bollard Damag…" at bounding box center [448, 193] width 382 height 632
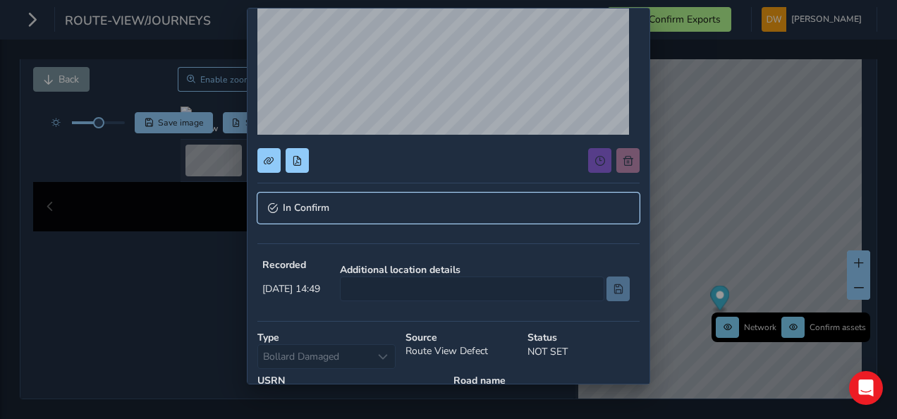
click at [407, 195] on link "In Confirm" at bounding box center [448, 207] width 382 height 31
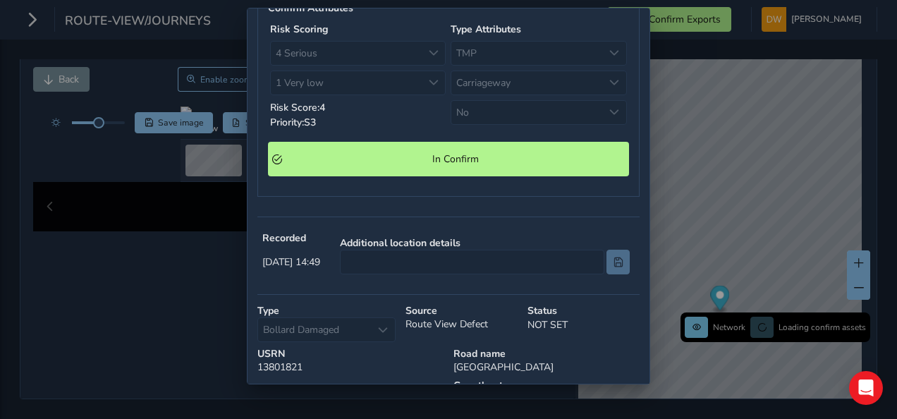
scroll to position [423, 0]
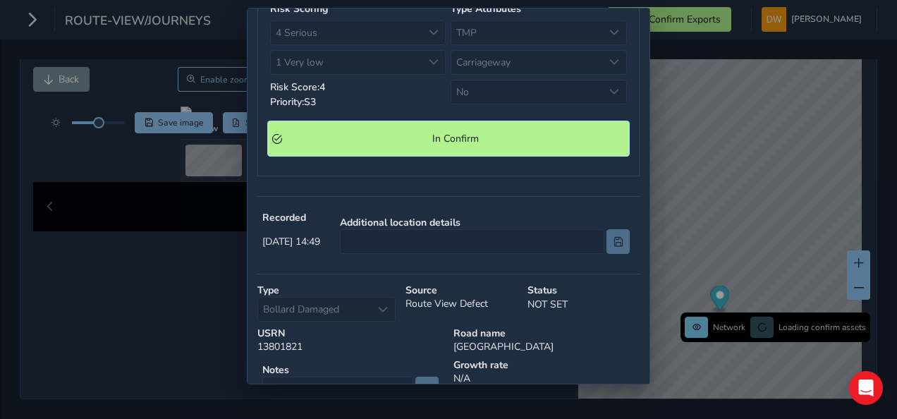
click at [421, 135] on span "In Confirm" at bounding box center [456, 138] width 338 height 13
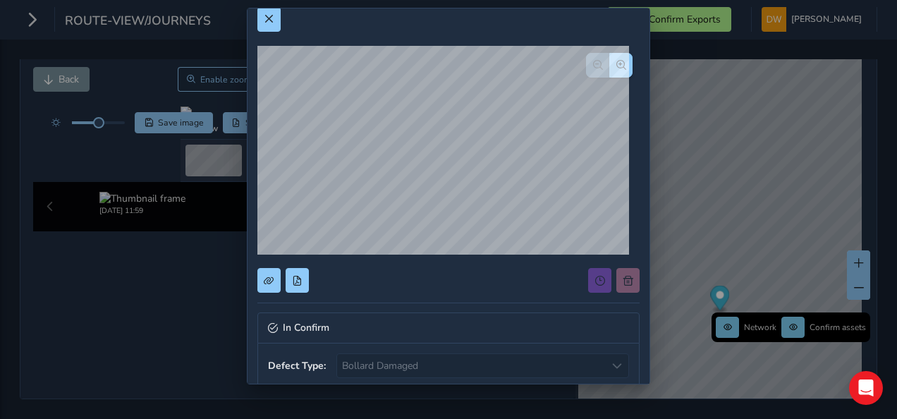
scroll to position [0, 0]
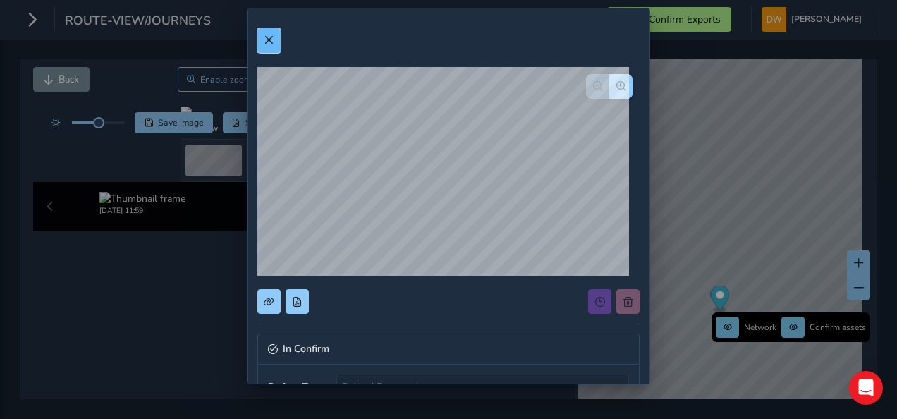
click at [275, 44] on button at bounding box center [268, 40] width 23 height 25
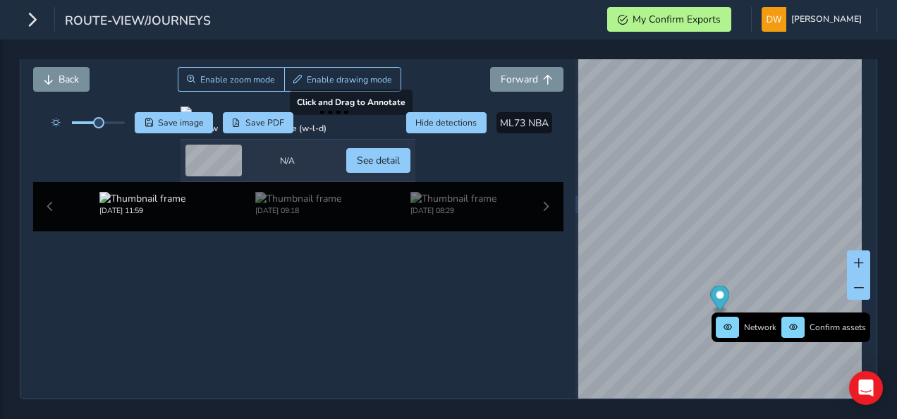
scroll to position [61, 0]
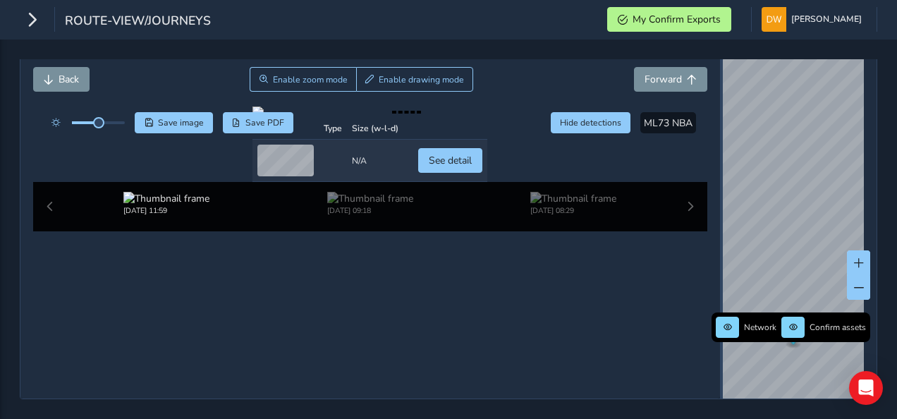
drag, startPoint x: 568, startPoint y: 252, endPoint x: 710, endPoint y: 296, distance: 148.9
click at [720, 296] on div at bounding box center [721, 204] width 3 height 388
click at [321, 58] on div "Close journey Back Enable zoom mode Enable drawing mode Forward Click and Drag …" at bounding box center [448, 228] width 897 height 379
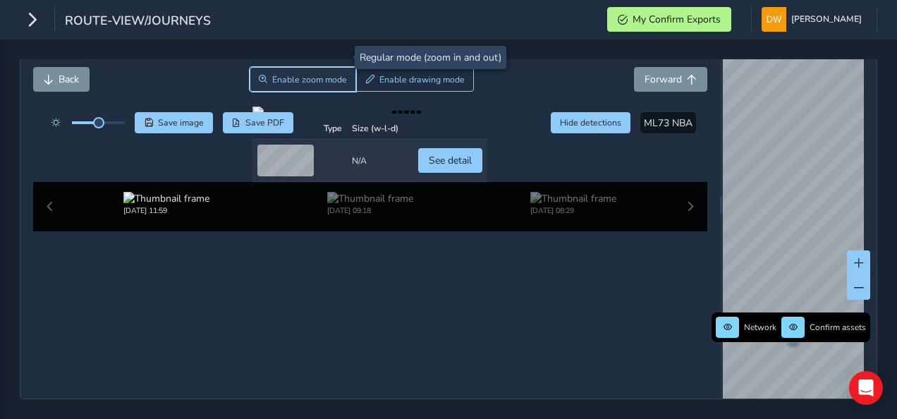
click at [326, 69] on button "Enable zoom mode" at bounding box center [303, 79] width 107 height 25
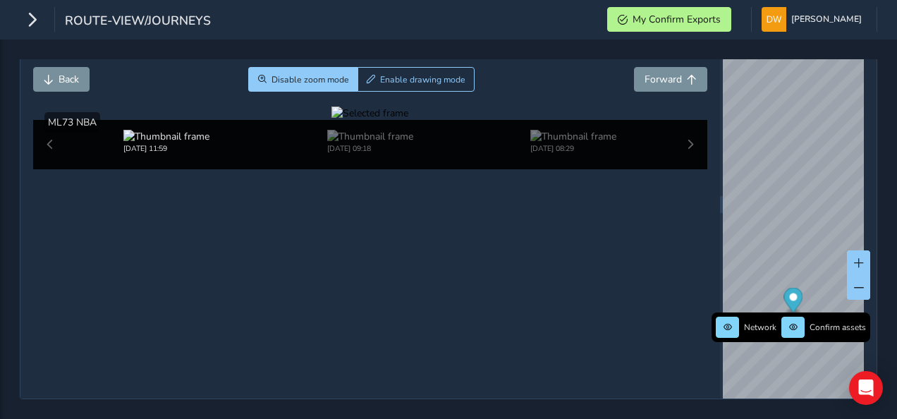
click at [408, 120] on div at bounding box center [369, 112] width 77 height 13
click at [472, 281] on img at bounding box center [447, 276] width 2030 height 1142
click at [408, 120] on div at bounding box center [369, 112] width 77 height 13
click at [471, 278] on img at bounding box center [448, 281] width 2030 height 1142
click at [408, 120] on div at bounding box center [369, 112] width 77 height 13
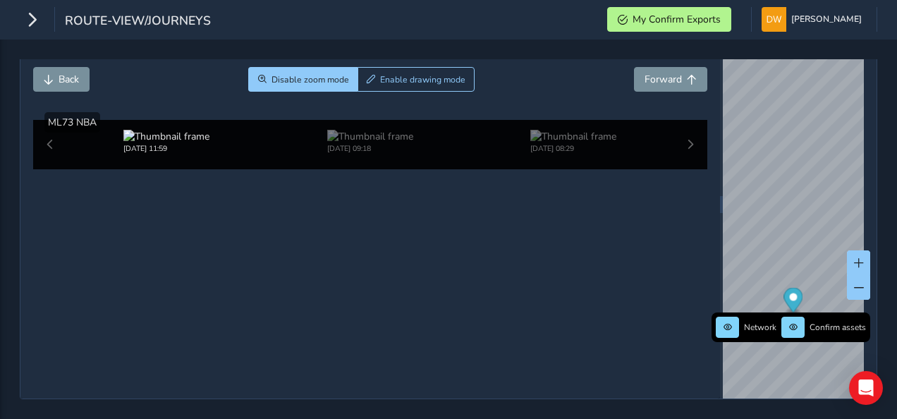
click at [469, 276] on img at bounding box center [451, 286] width 2030 height 1142
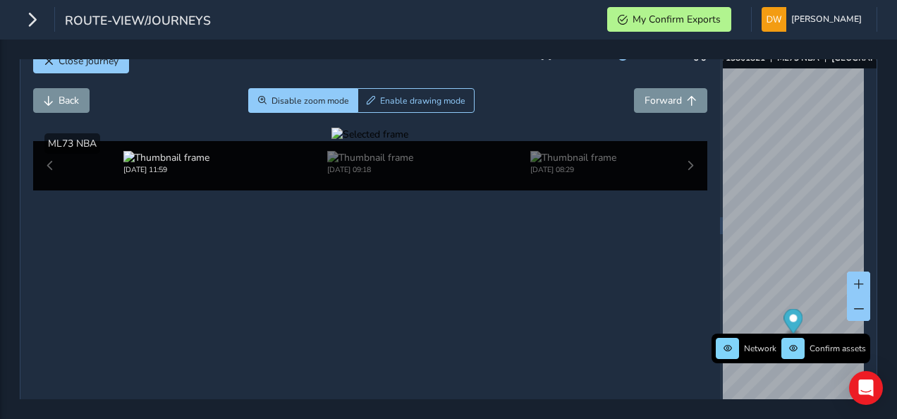
scroll to position [0, 0]
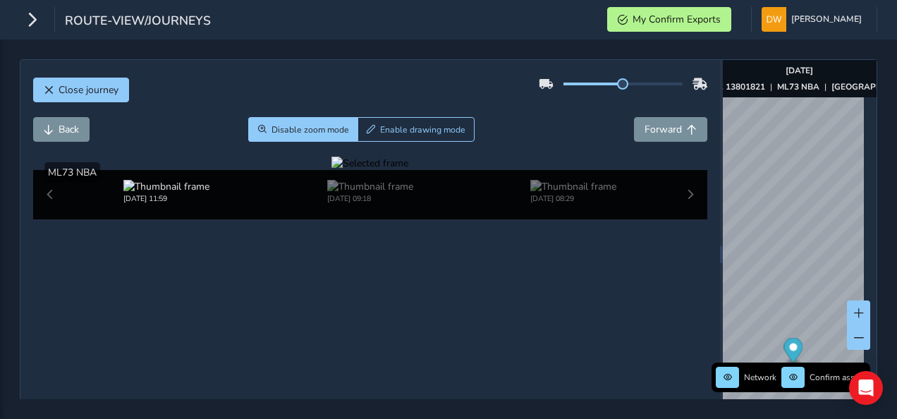
drag, startPoint x: 237, startPoint y: 88, endPoint x: 234, endPoint y: 73, distance: 15.1
click at [234, 73] on div "Close journey" at bounding box center [370, 95] width 675 height 45
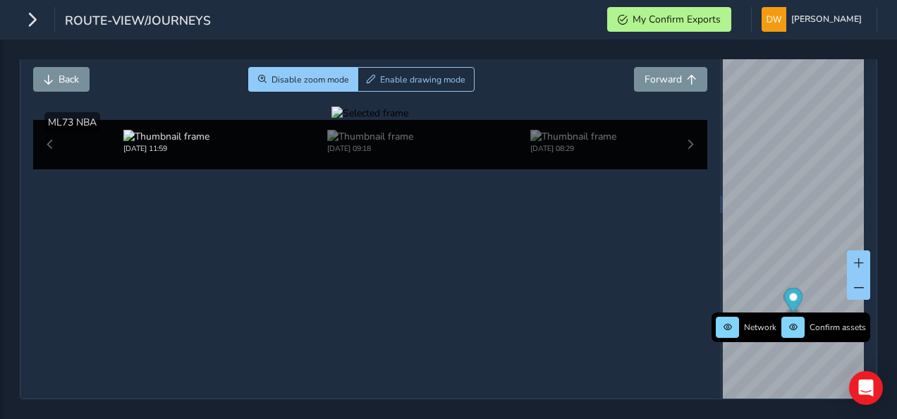
scroll to position [218, 0]
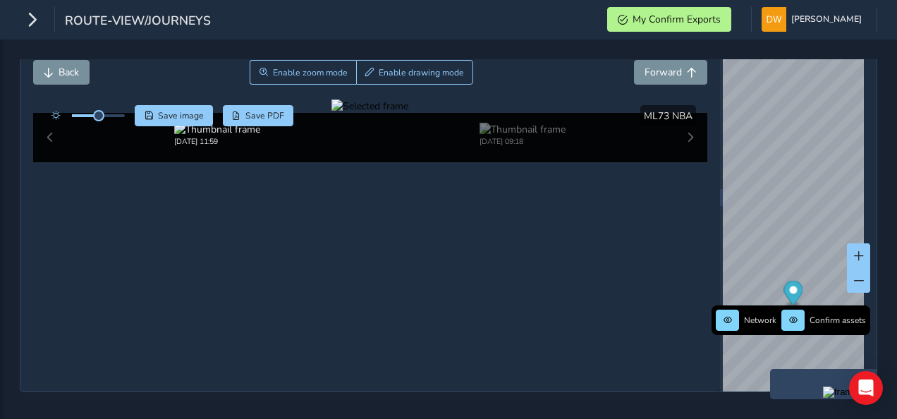
click at [823, 386] on img "Preview frame" at bounding box center [840, 391] width 35 height 11
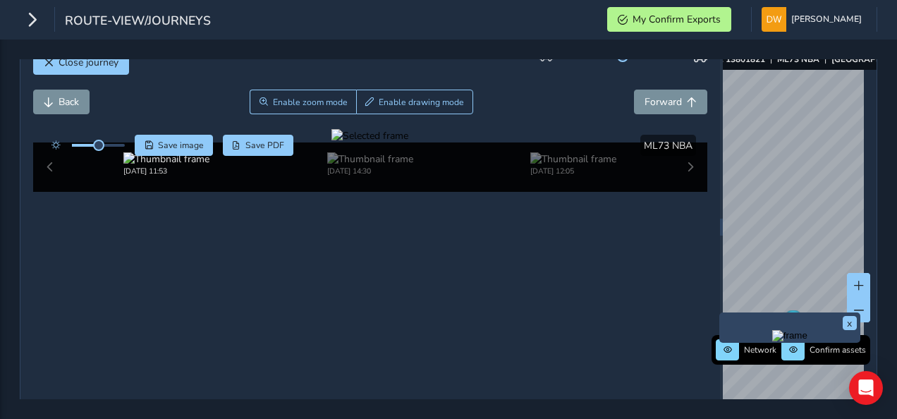
scroll to position [6, 0]
